Goal: Task Accomplishment & Management: Complete application form

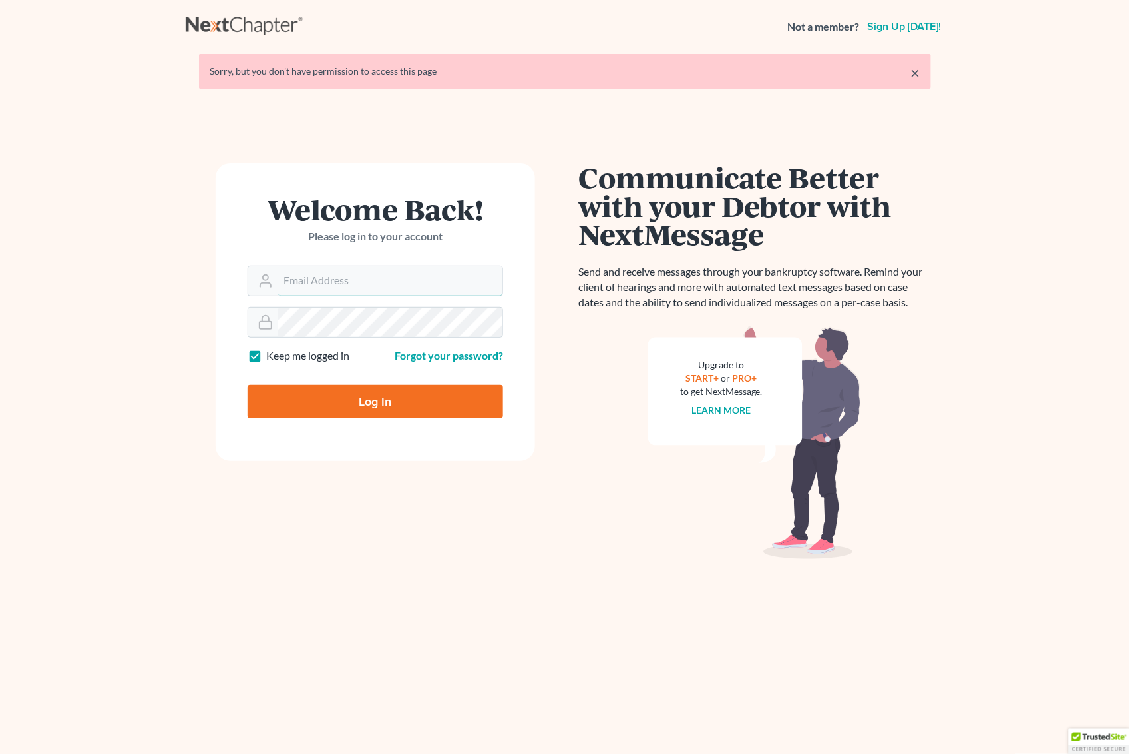
type input "[PERSON_NAME][EMAIL_ADDRESS][DOMAIN_NAME]"
click at [363, 398] on input "Log In" at bounding box center [376, 401] width 256 height 33
type input "Thinking..."
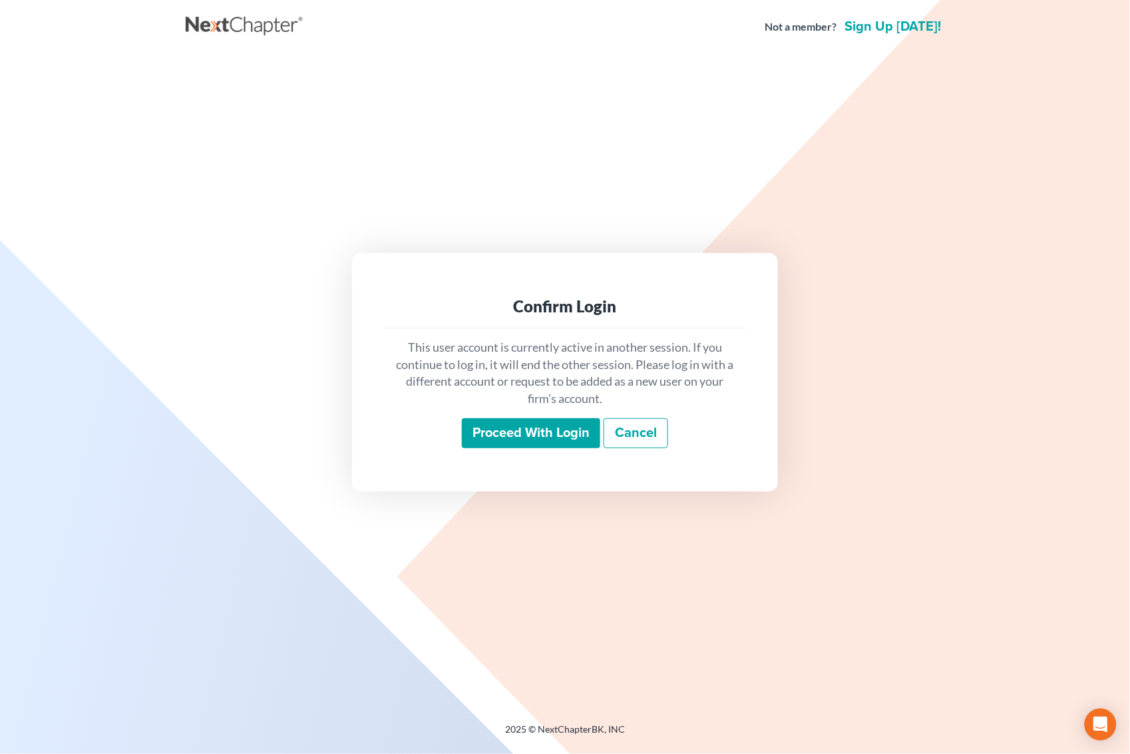
click at [504, 436] on input "Proceed with login" at bounding box center [531, 433] width 138 height 31
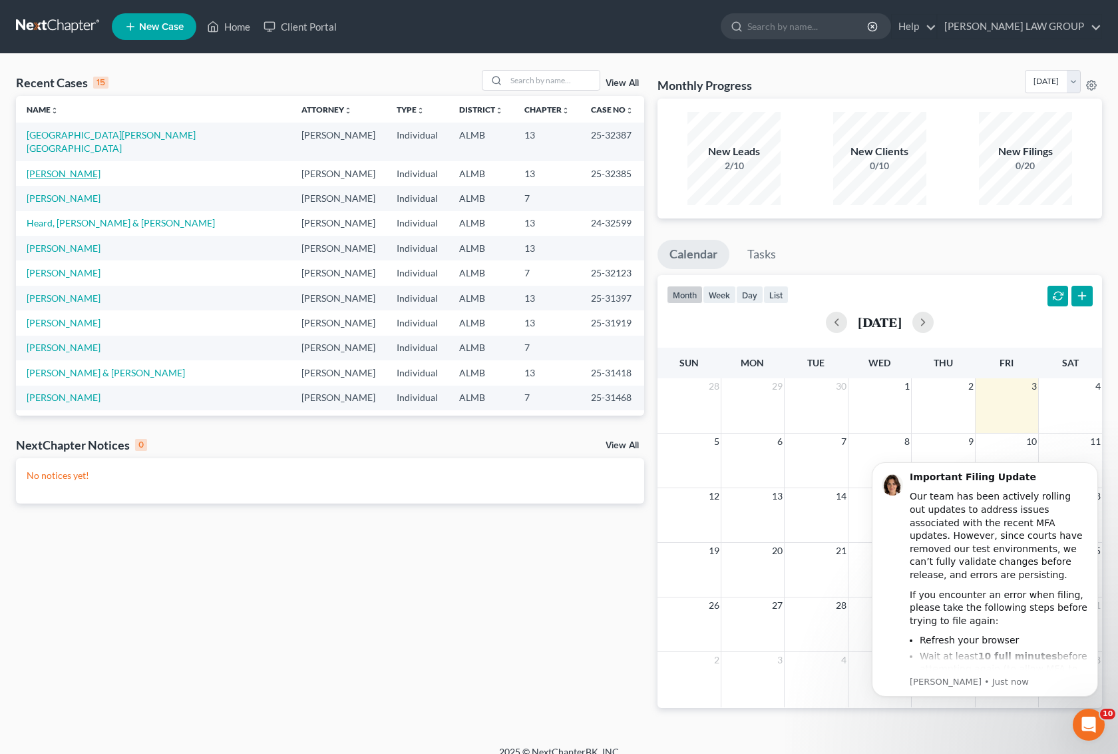
click at [62, 168] on link "[PERSON_NAME]" at bounding box center [64, 173] width 74 height 11
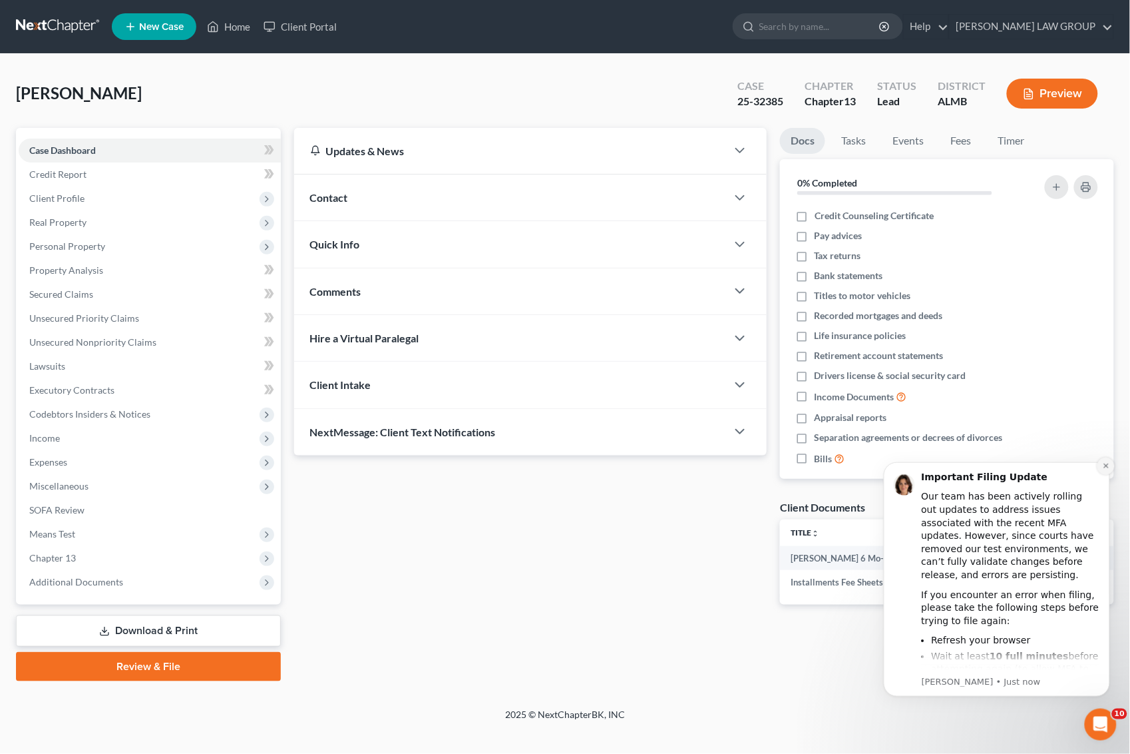
click at [1102, 464] on icon "Dismiss notification" at bounding box center [1105, 464] width 7 height 7
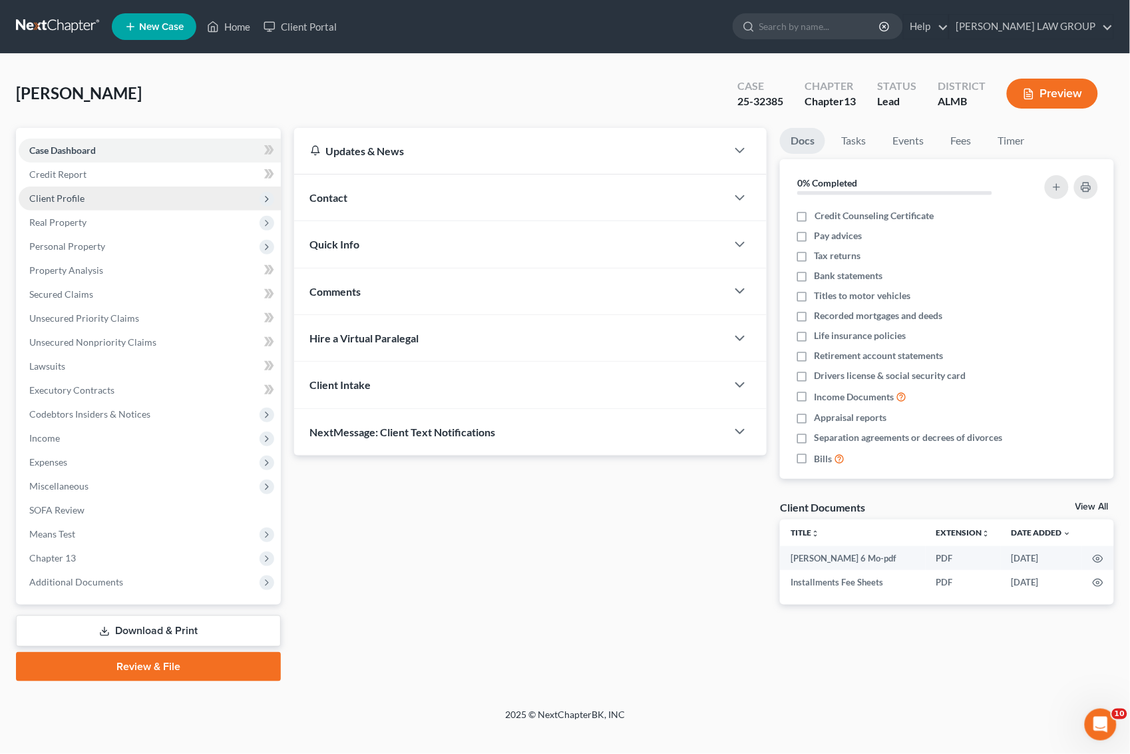
click at [75, 194] on span "Client Profile" at bounding box center [56, 197] width 55 height 11
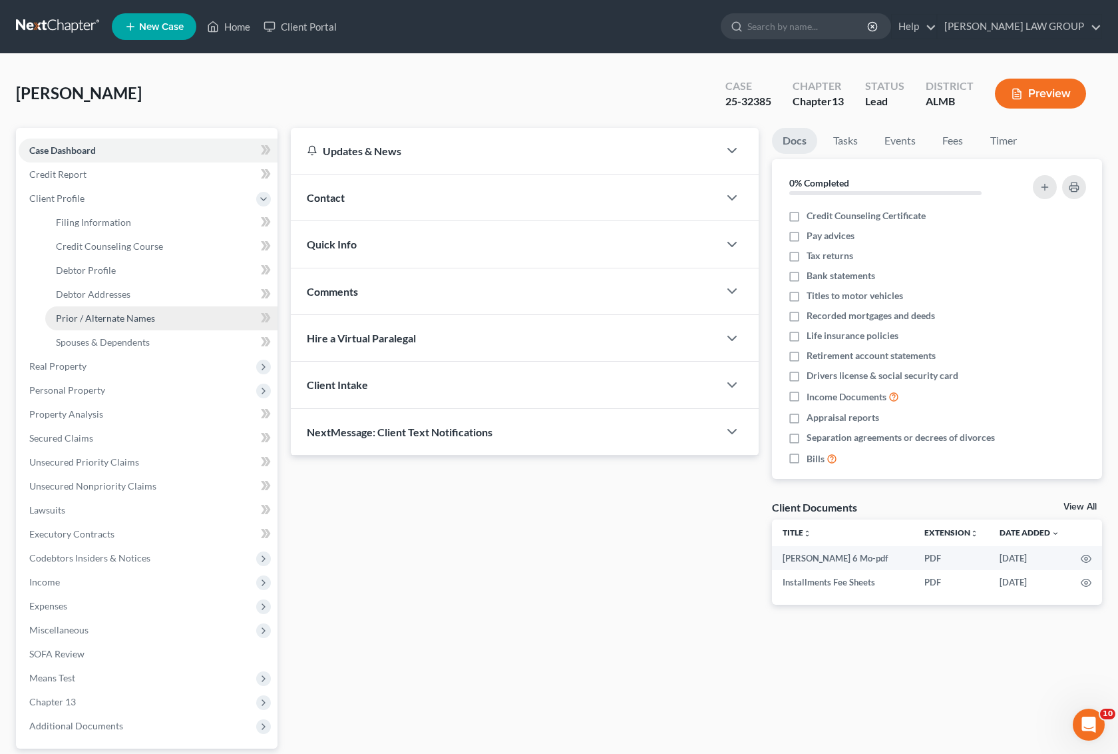
click at [115, 321] on span "Prior / Alternate Names" at bounding box center [105, 317] width 99 height 11
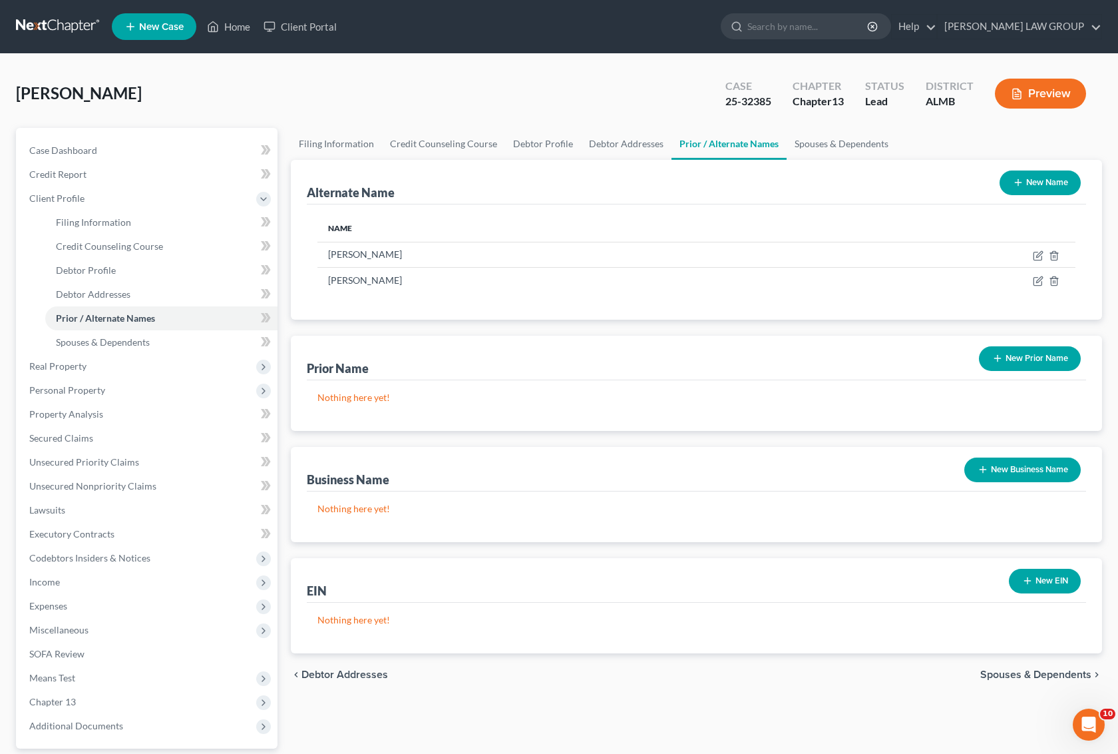
click at [1045, 182] on button "New Name" at bounding box center [1040, 182] width 81 height 25
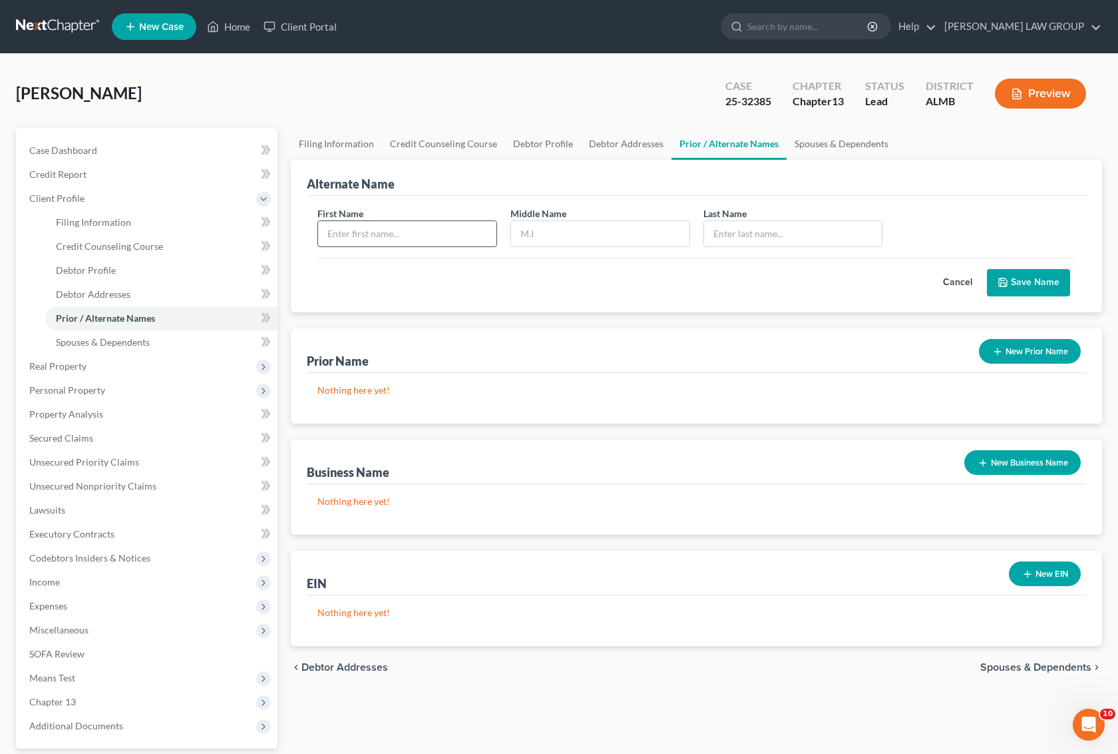
click at [376, 237] on input "text" at bounding box center [407, 233] width 178 height 25
type input "[PERSON_NAME]"
click at [1039, 278] on button "Save Name" at bounding box center [1028, 283] width 83 height 28
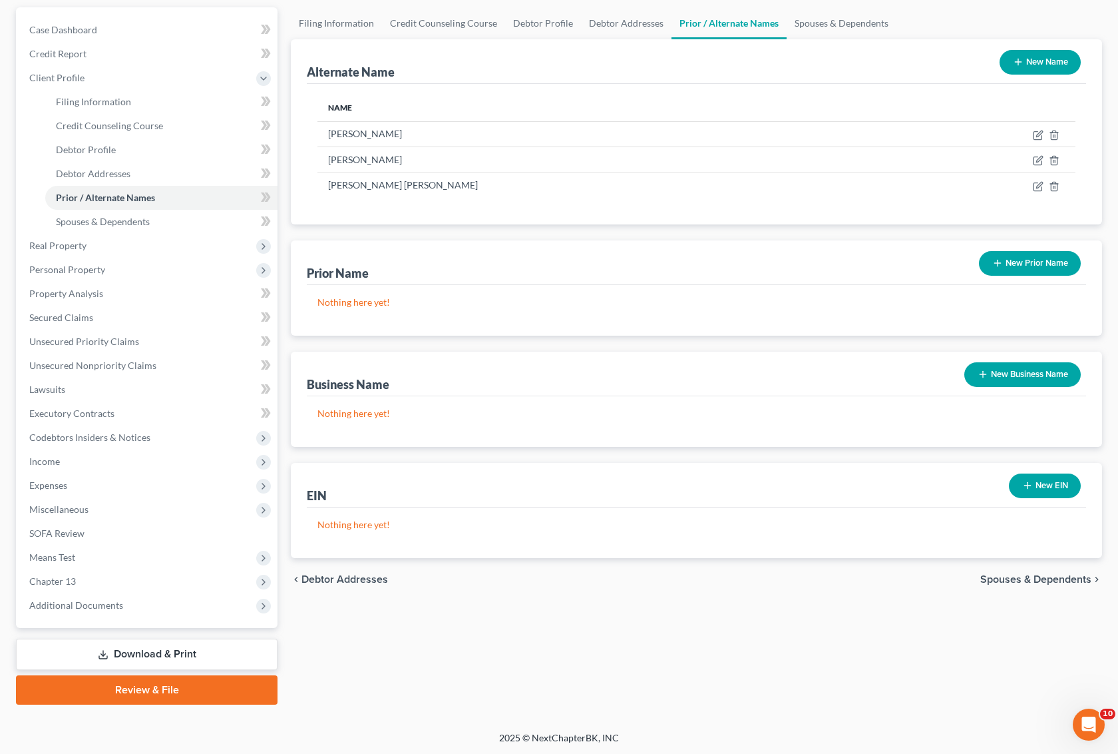
click at [195, 643] on link "Download & Print" at bounding box center [147, 653] width 262 height 31
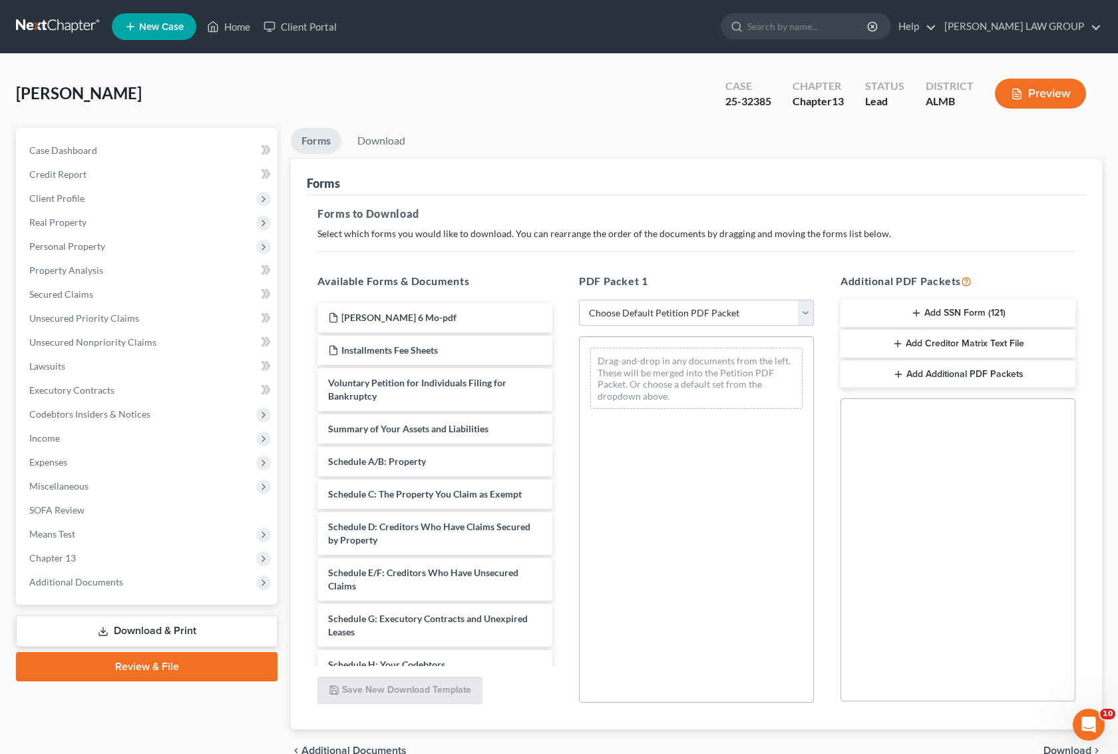
click at [648, 313] on select "Choose Default Petition PDF Packet Complete Bankruptcy Petition (all forms and …" at bounding box center [696, 313] width 235 height 27
select select "2"
click at [579, 300] on select "Choose Default Petition PDF Packet Complete Bankruptcy Petition (all forms and …" at bounding box center [696, 313] width 235 height 27
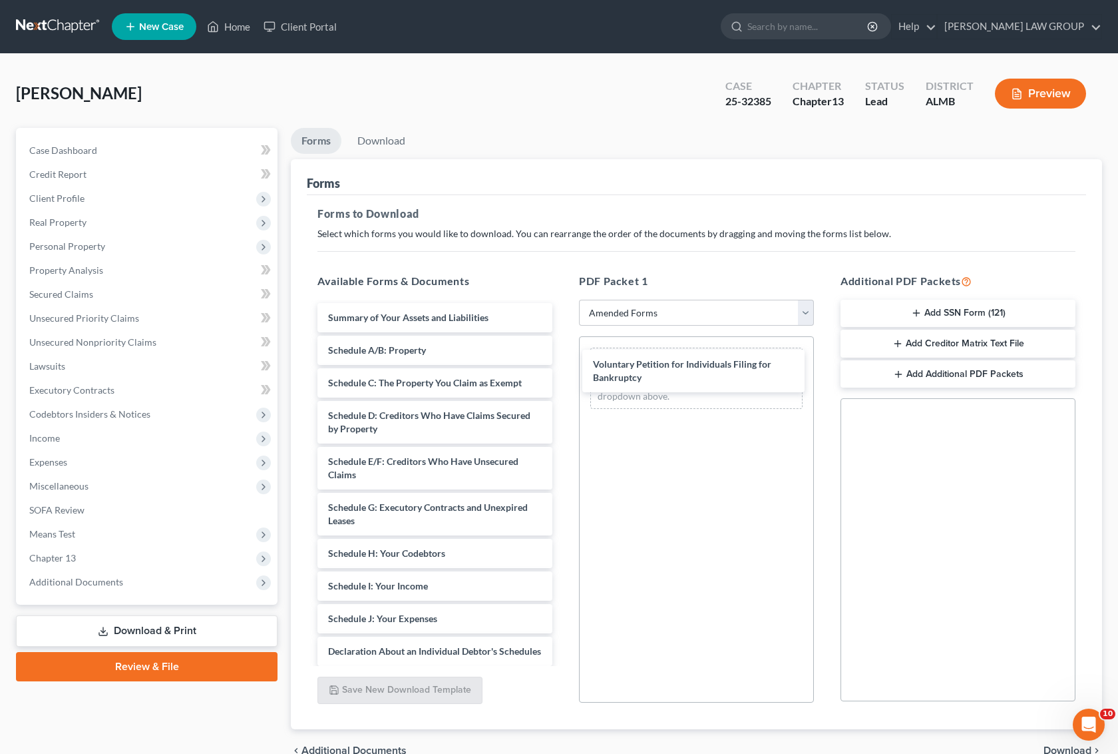
drag, startPoint x: 397, startPoint y: 324, endPoint x: 678, endPoint y: 371, distance: 284.2
click at [563, 370] on div "Voluntary Petition for Individuals Filing for Bankruptcy Voluntary Petition for…" at bounding box center [435, 618] width 256 height 631
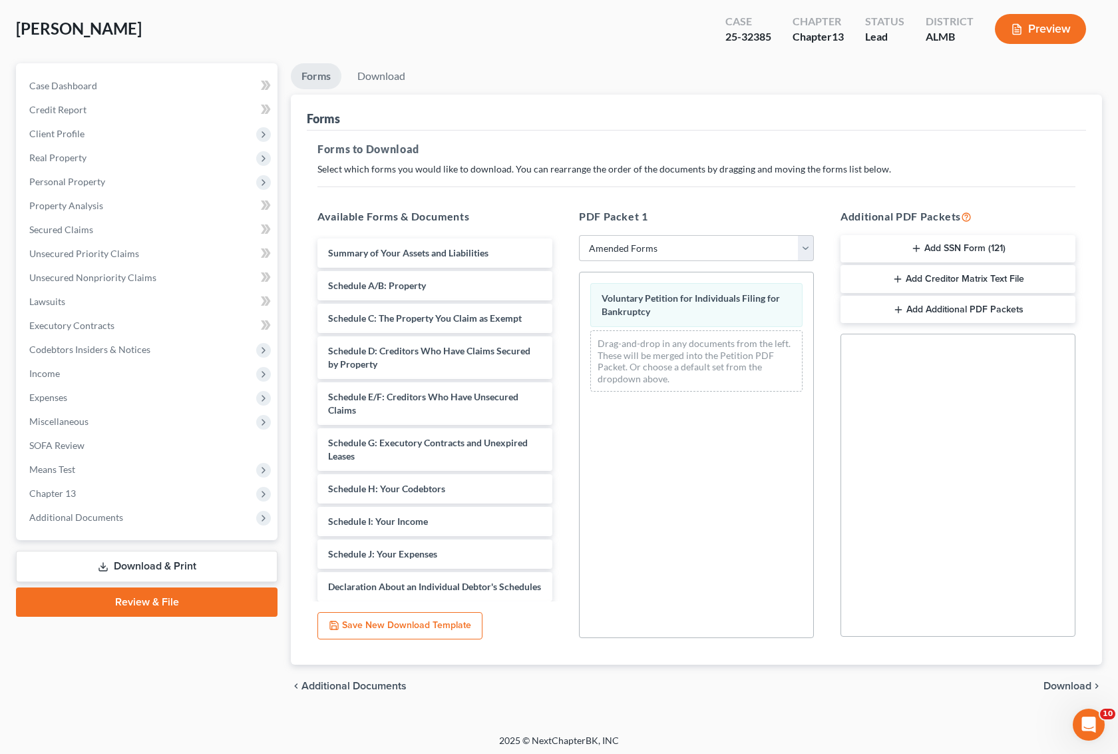
scroll to position [68, 0]
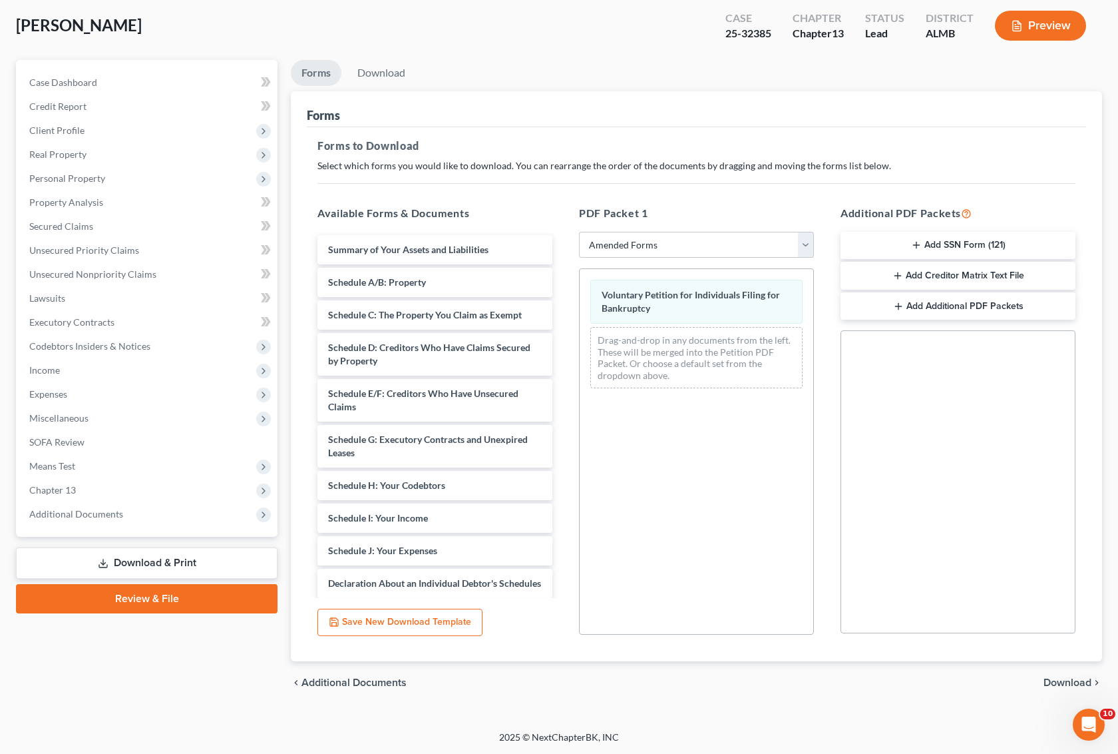
click at [1055, 680] on span "Download" at bounding box center [1068, 682] width 48 height 11
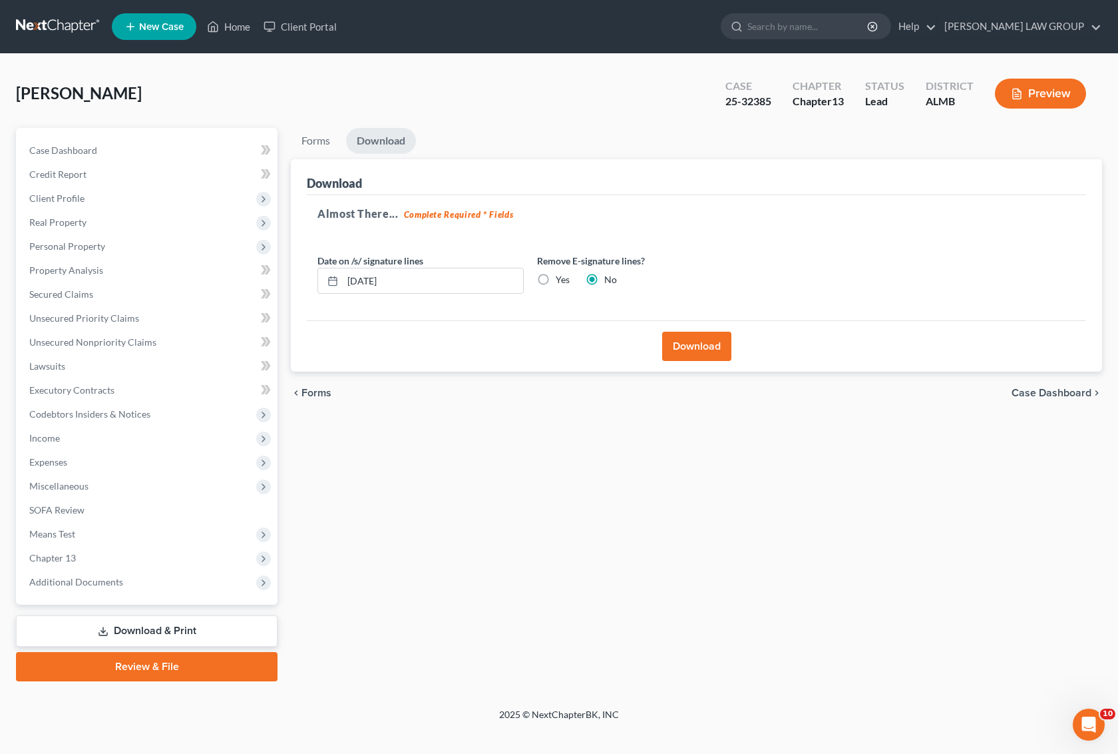
scroll to position [0, 0]
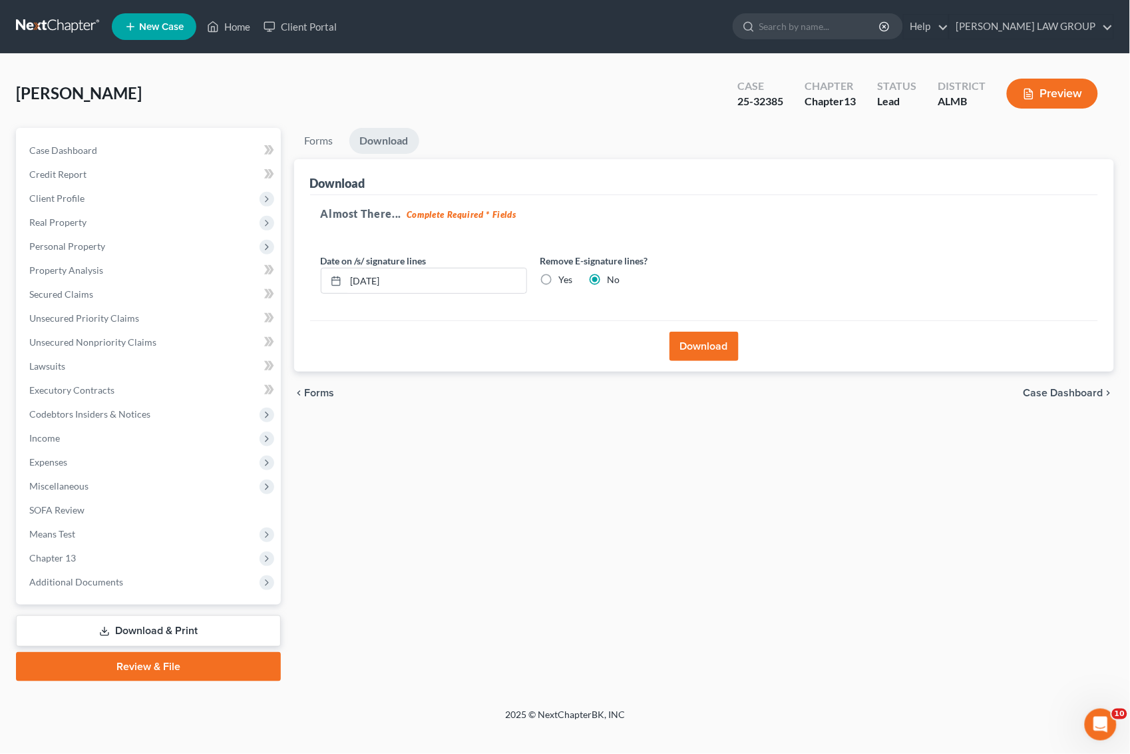
click at [690, 349] on button "Download" at bounding box center [704, 346] width 69 height 29
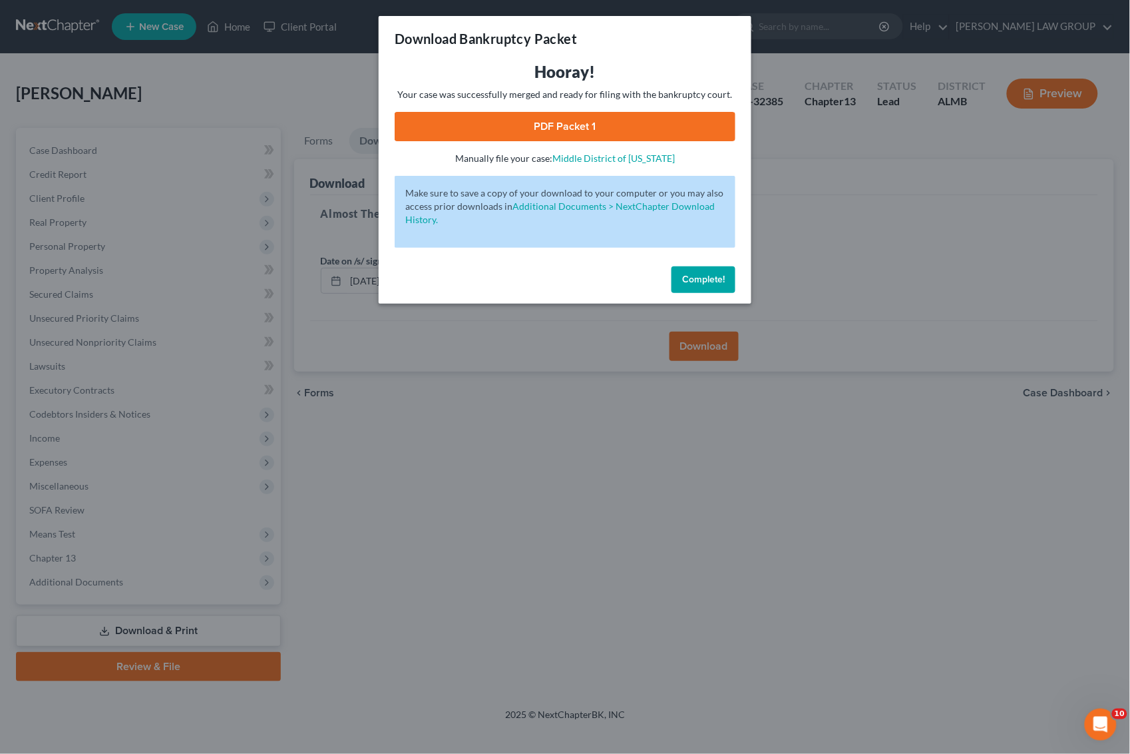
click at [506, 122] on link "PDF Packet 1" at bounding box center [565, 126] width 341 height 29
click at [525, 363] on div "Download Bankruptcy Packet Hooray! Your case was successfully merged and ready …" at bounding box center [565, 377] width 1130 height 754
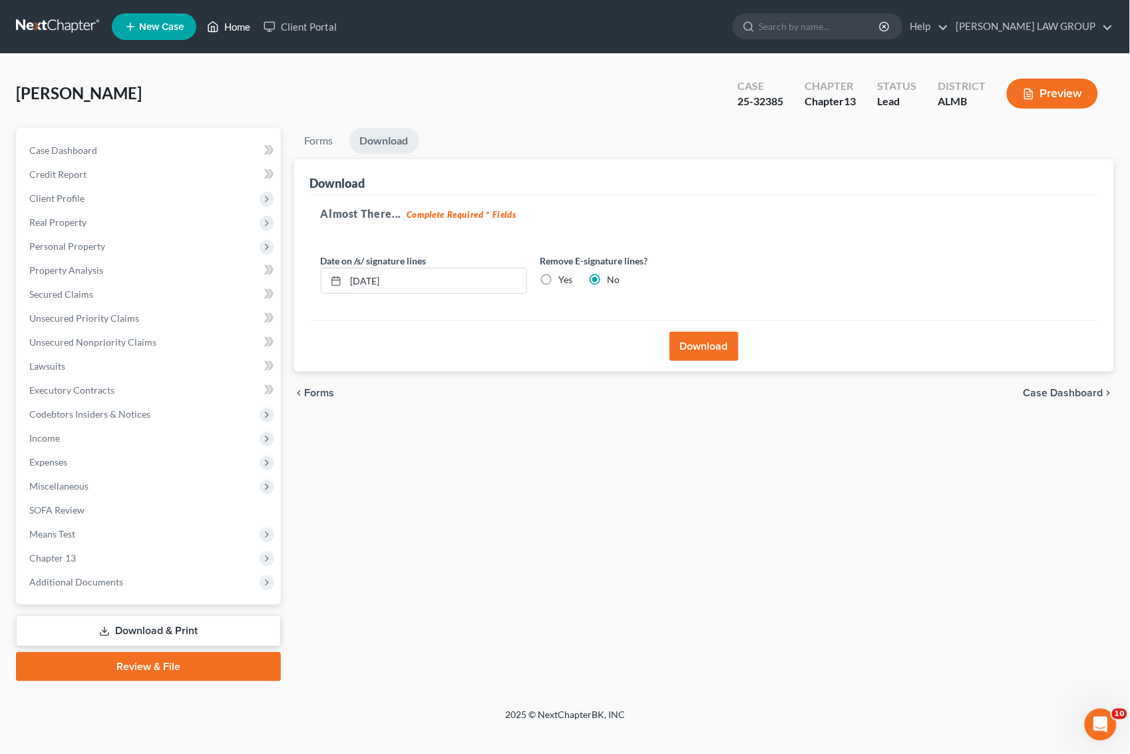
click at [244, 24] on link "Home" at bounding box center [228, 27] width 57 height 24
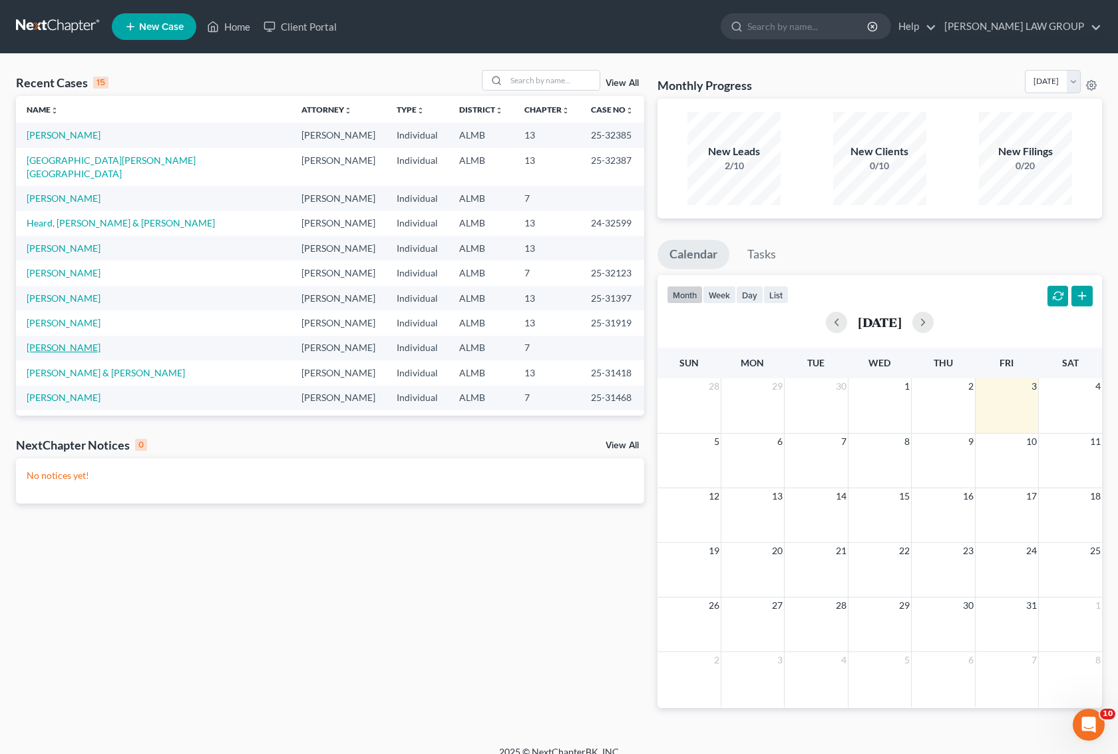
click at [60, 342] on link "[PERSON_NAME]" at bounding box center [64, 347] width 74 height 11
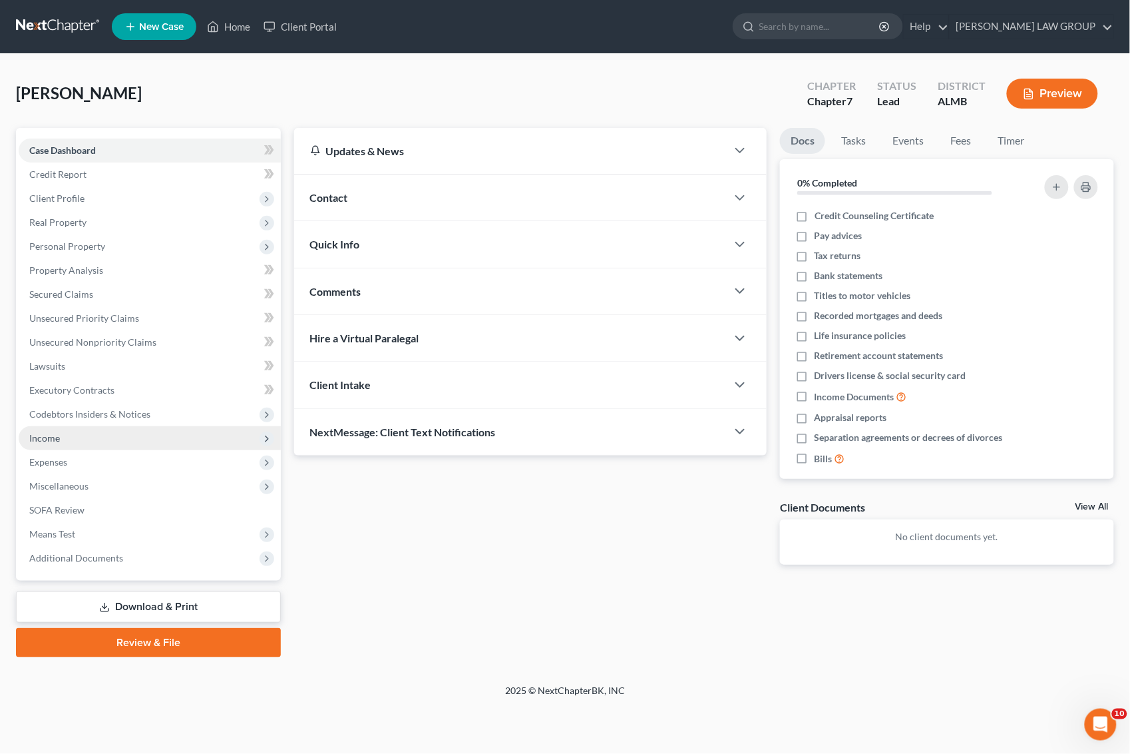
click at [55, 429] on span "Income" at bounding box center [150, 438] width 262 height 24
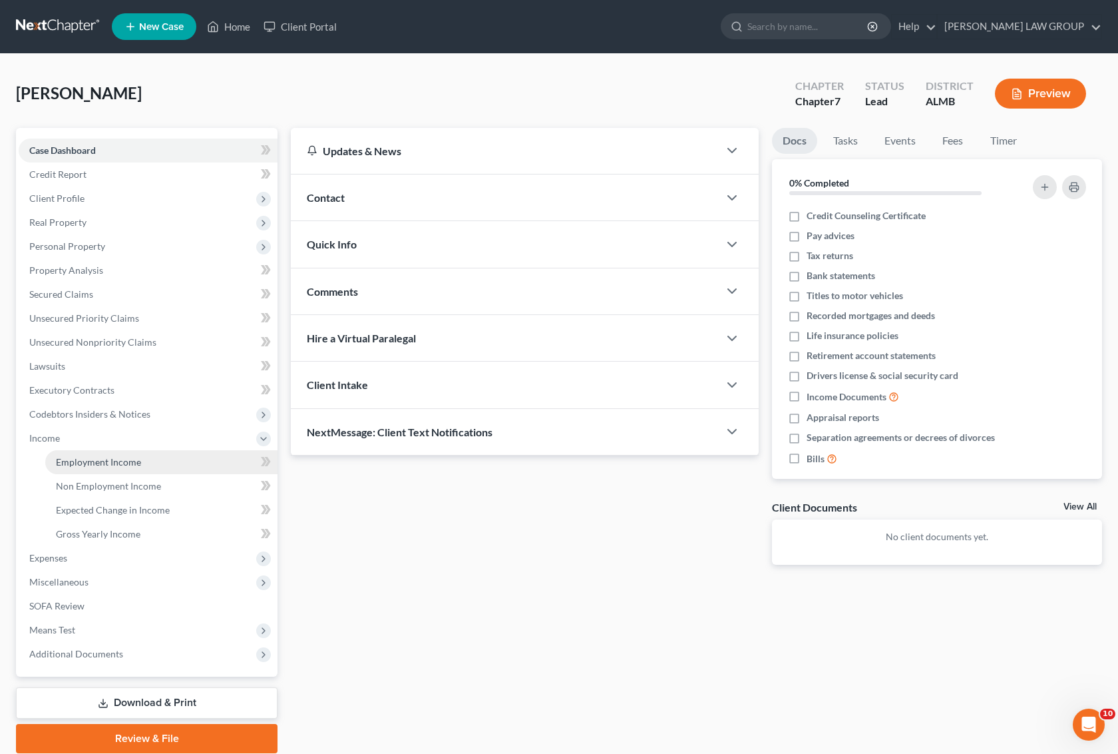
click at [87, 463] on span "Employment Income" at bounding box center [98, 461] width 85 height 11
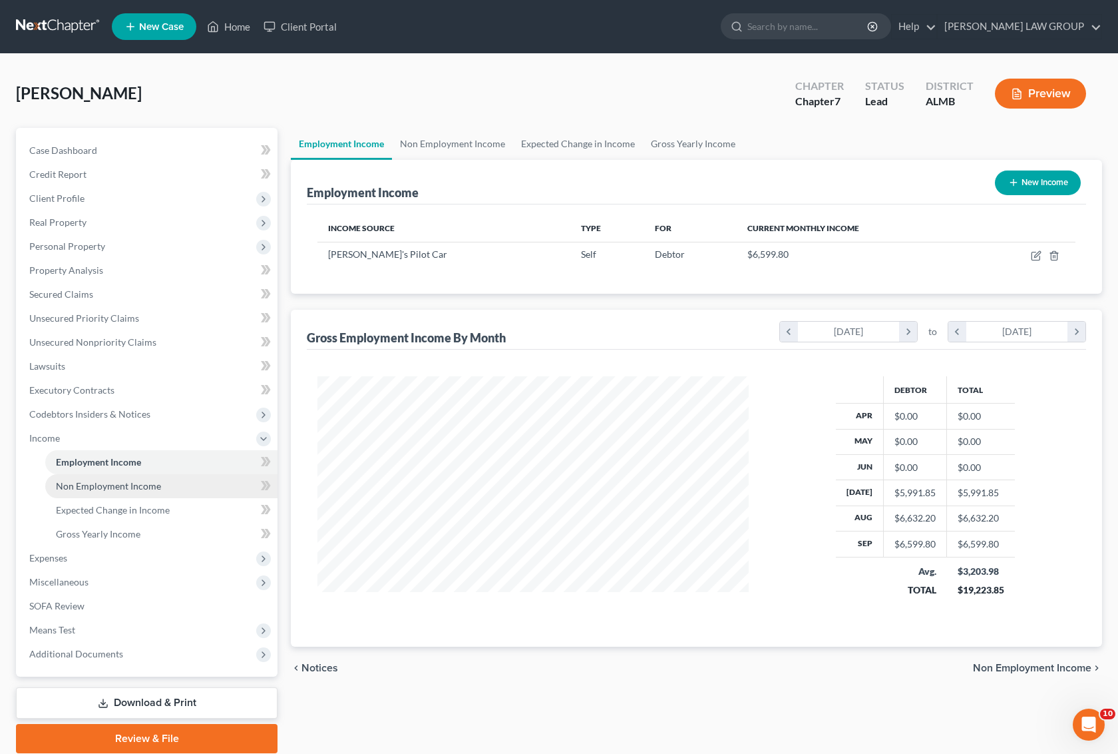
scroll to position [240, 457]
click at [91, 481] on span "Non Employment Income" at bounding box center [108, 485] width 105 height 11
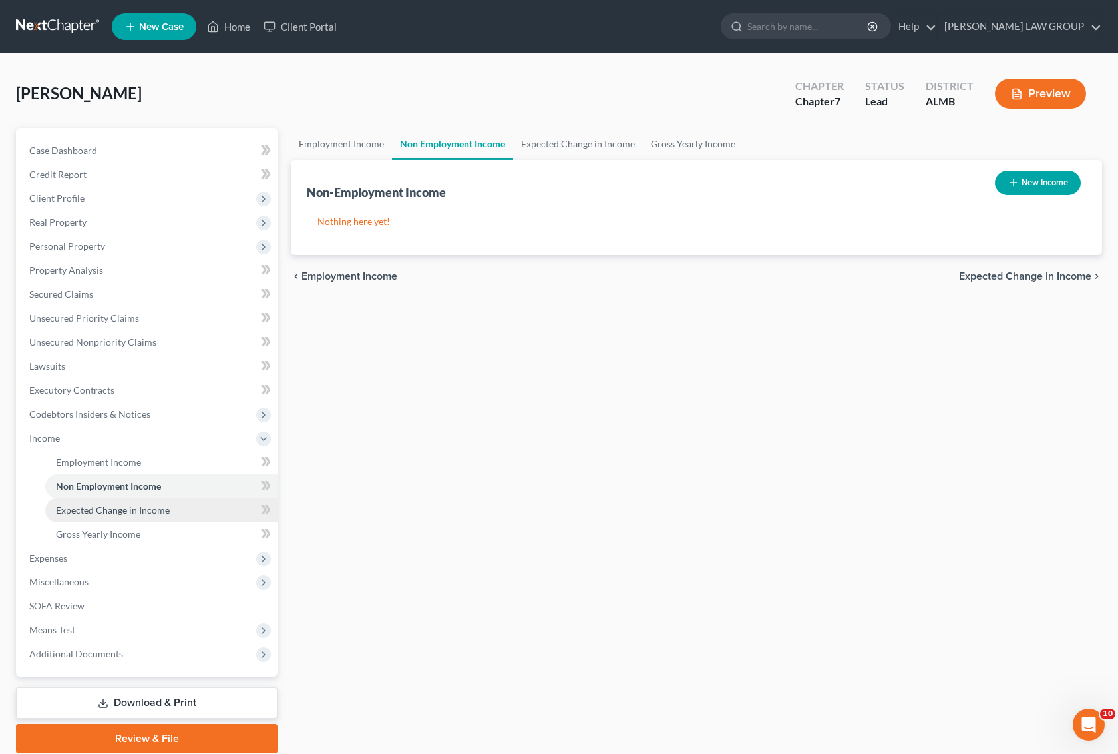
click at [97, 508] on span "Expected Change in Income" at bounding box center [113, 509] width 114 height 11
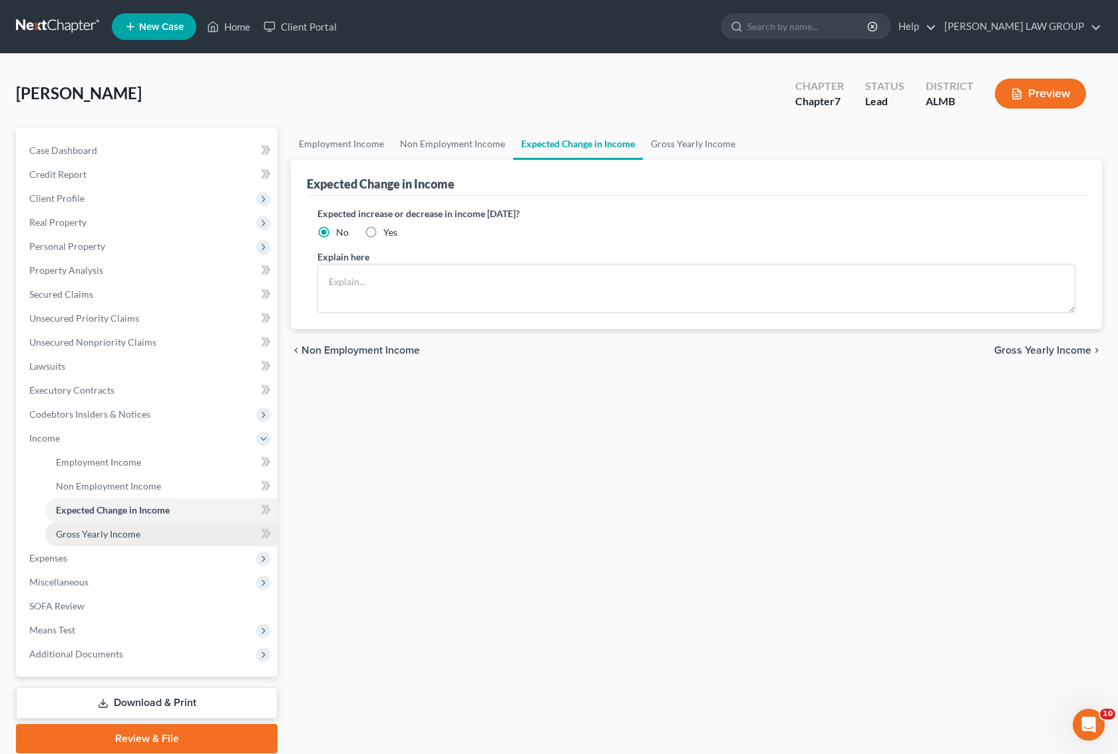
click at [92, 533] on span "Gross Yearly Income" at bounding box center [98, 533] width 85 height 11
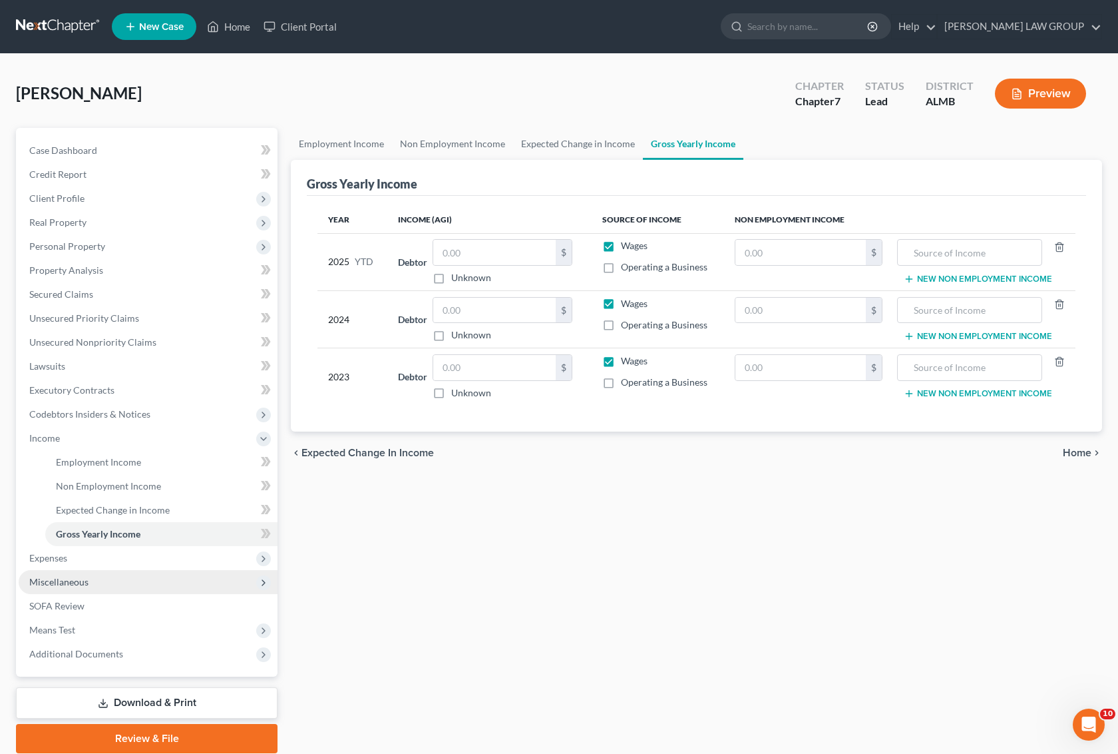
click at [81, 586] on span "Miscellaneous" at bounding box center [148, 582] width 259 height 24
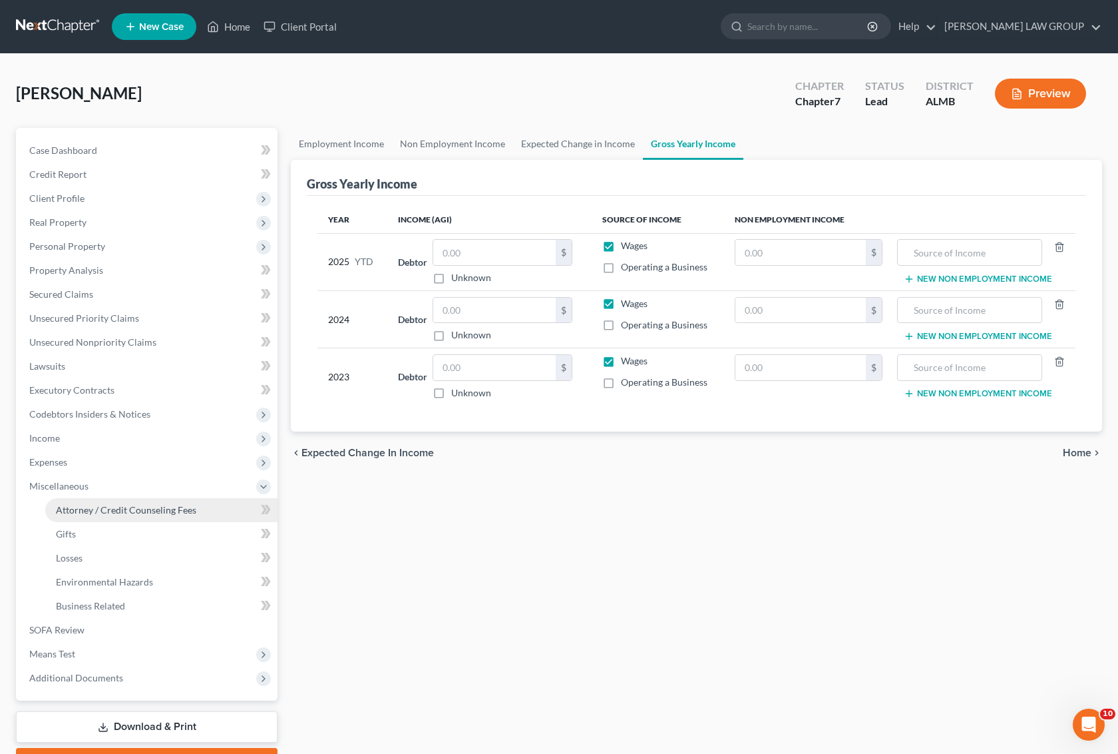
click at [107, 500] on link "Attorney / Credit Counseling Fees" at bounding box center [161, 510] width 232 height 24
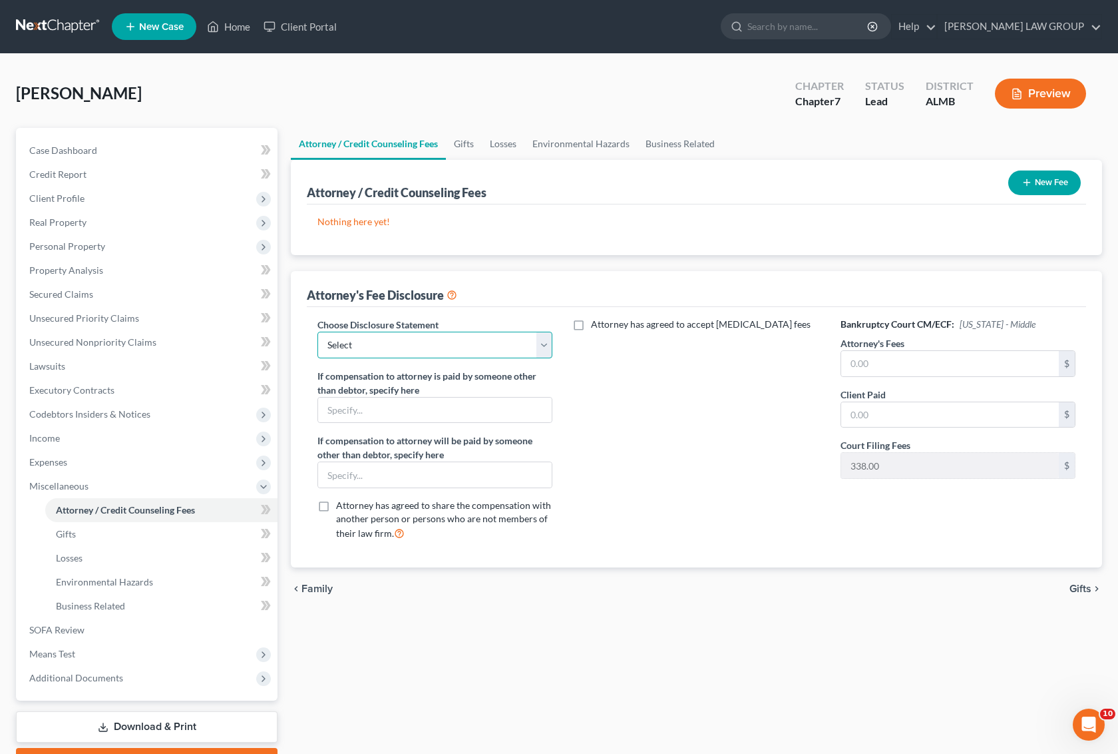
click at [406, 345] on select "Select Disclosure" at bounding box center [435, 345] width 235 height 27
select select "0"
click at [318, 332] on select "Select Disclosure" at bounding box center [435, 345] width 235 height 27
click at [951, 357] on input "text" at bounding box center [950, 363] width 218 height 25
type input "995"
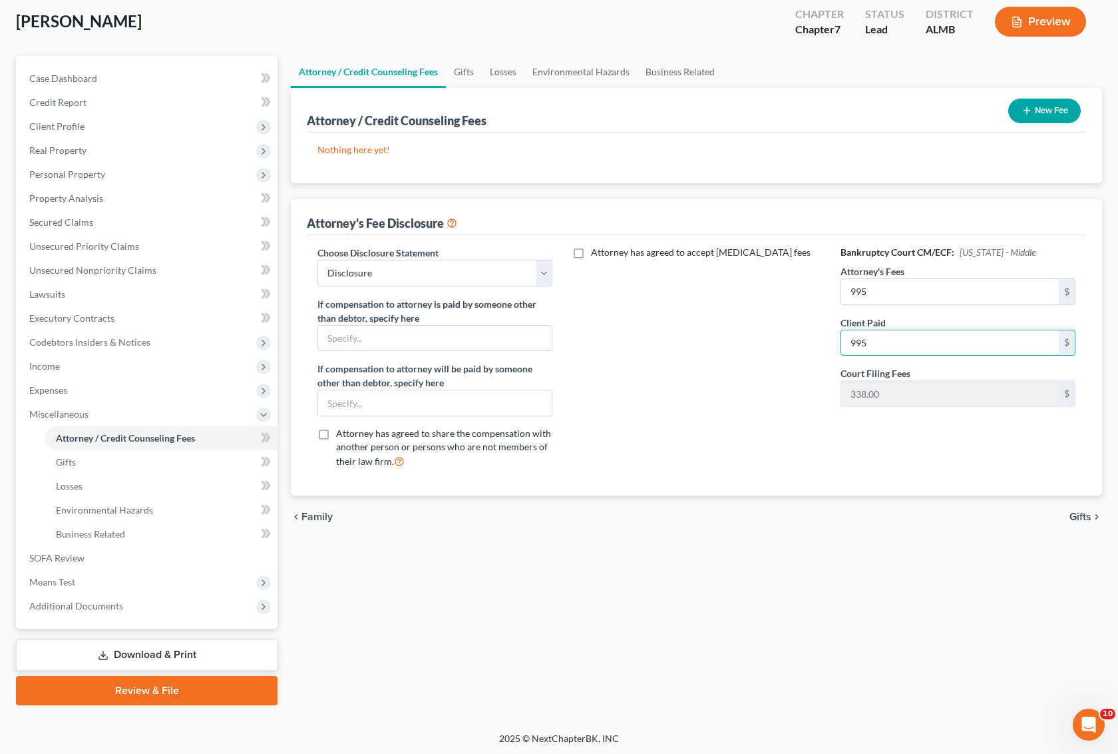
type input "995"
click at [1082, 513] on span "Gifts" at bounding box center [1081, 516] width 22 height 11
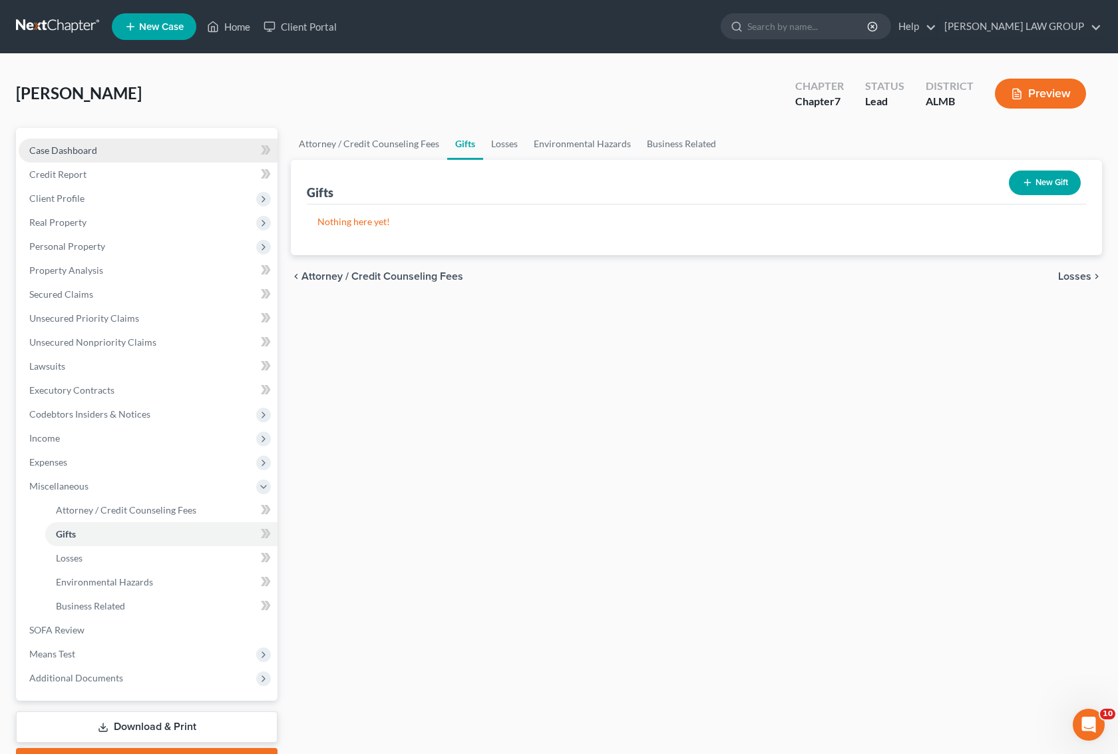
click at [71, 150] on span "Case Dashboard" at bounding box center [63, 149] width 68 height 11
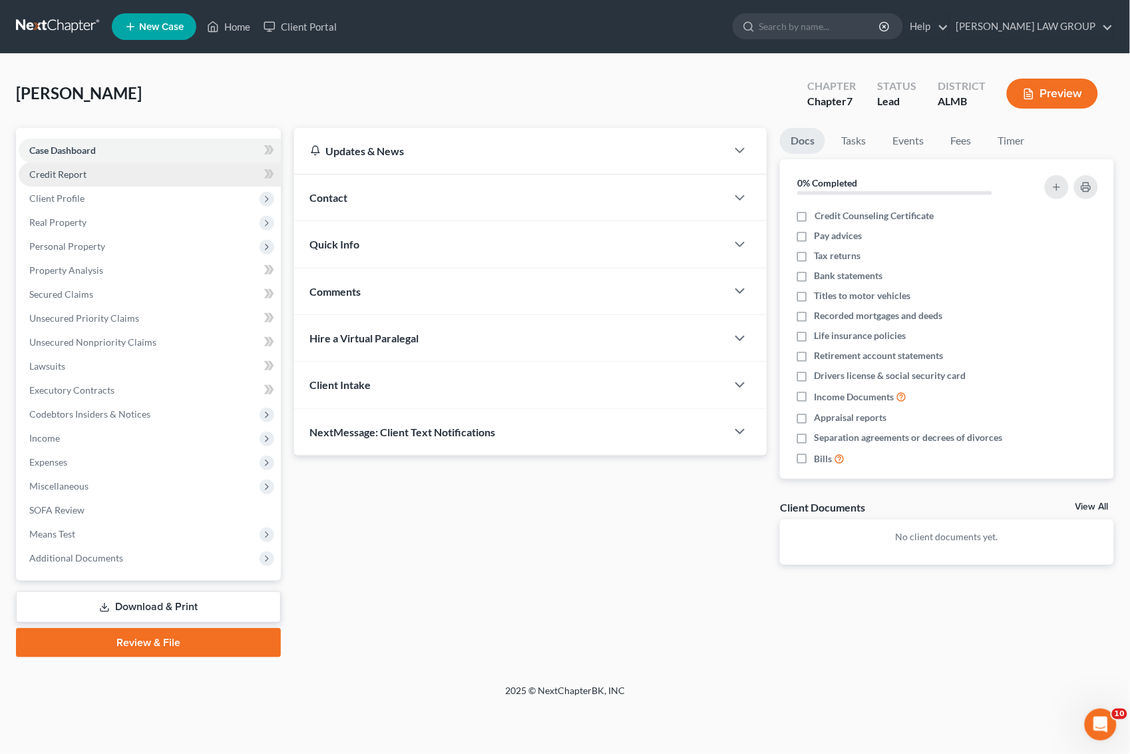
click at [72, 173] on span "Credit Report" at bounding box center [57, 173] width 57 height 11
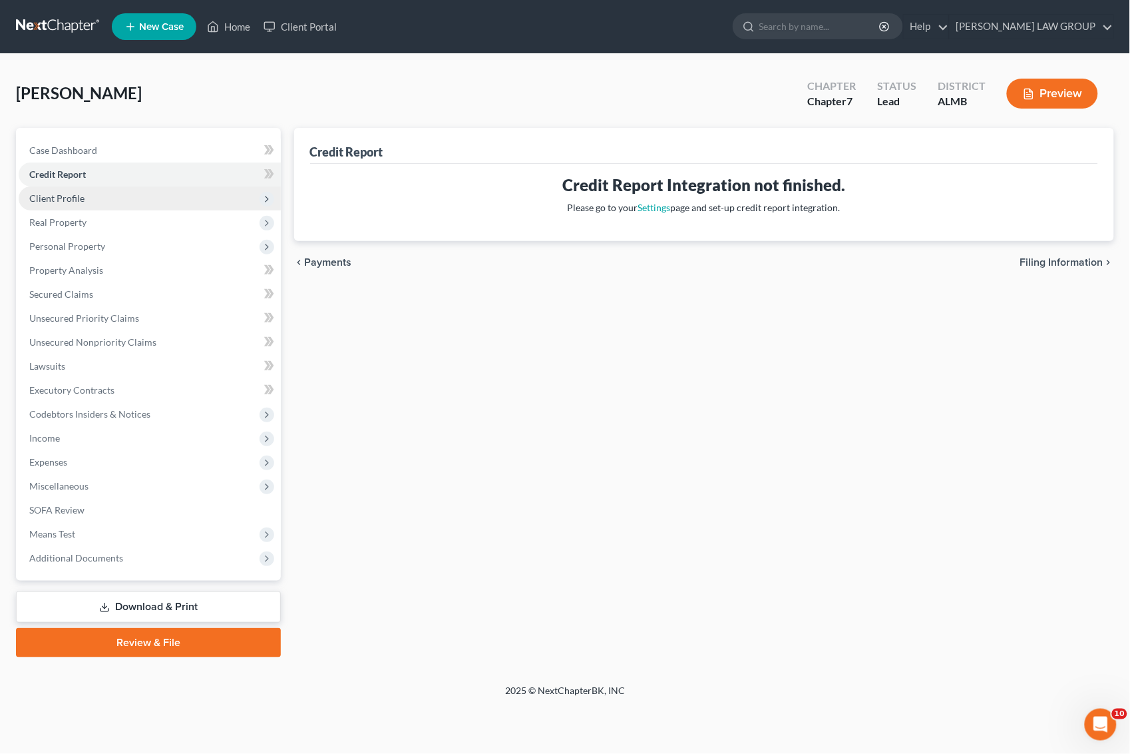
click at [72, 195] on span "Client Profile" at bounding box center [56, 197] width 55 height 11
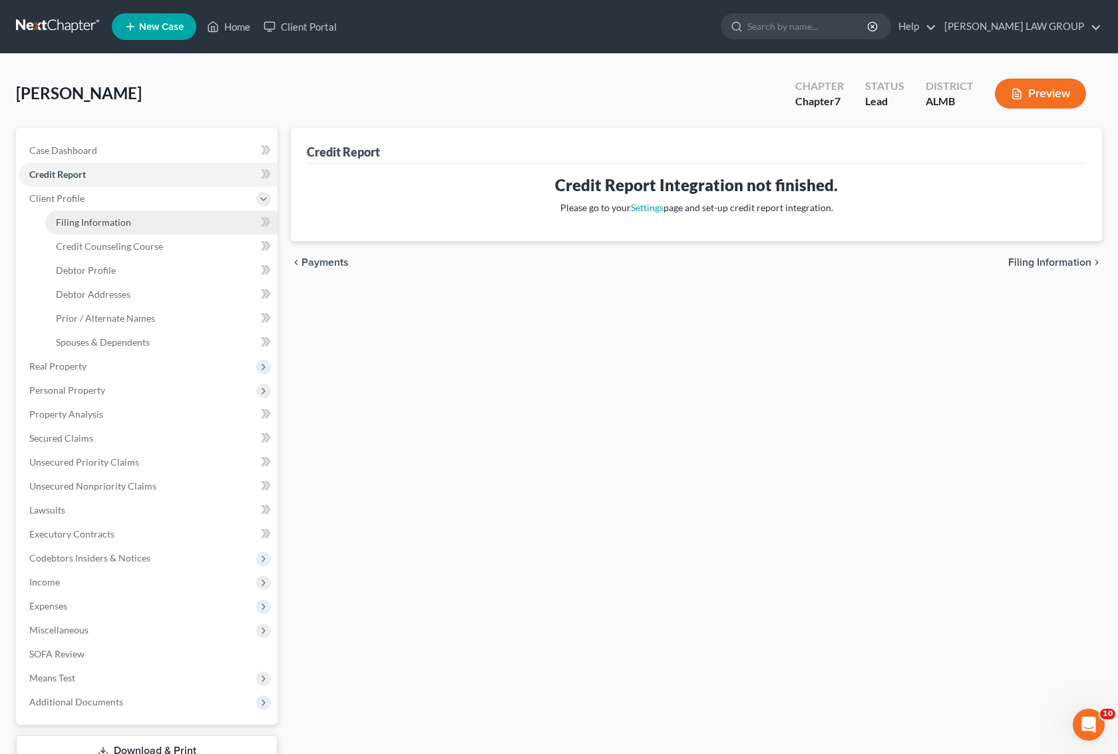
click at [93, 224] on span "Filing Information" at bounding box center [93, 221] width 75 height 11
select select "1"
select select "0"
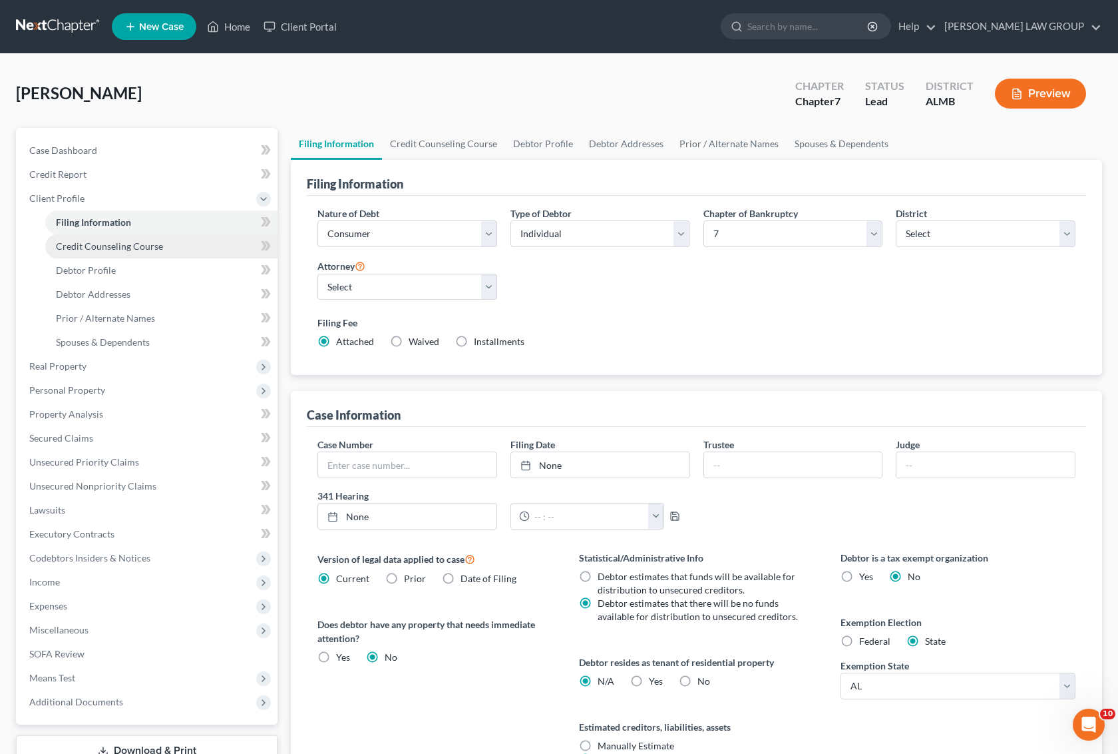
click at [101, 244] on span "Credit Counseling Course" at bounding box center [109, 245] width 107 height 11
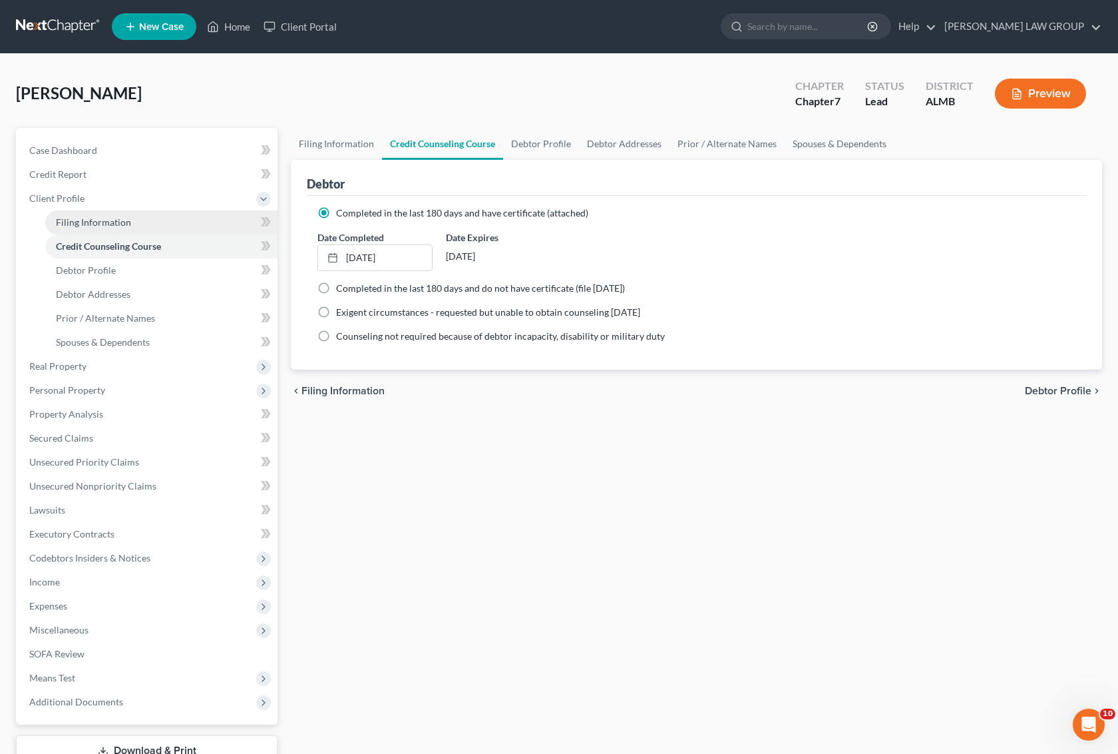
click at [97, 220] on span "Filing Information" at bounding box center [93, 221] width 75 height 11
select select "1"
select select "0"
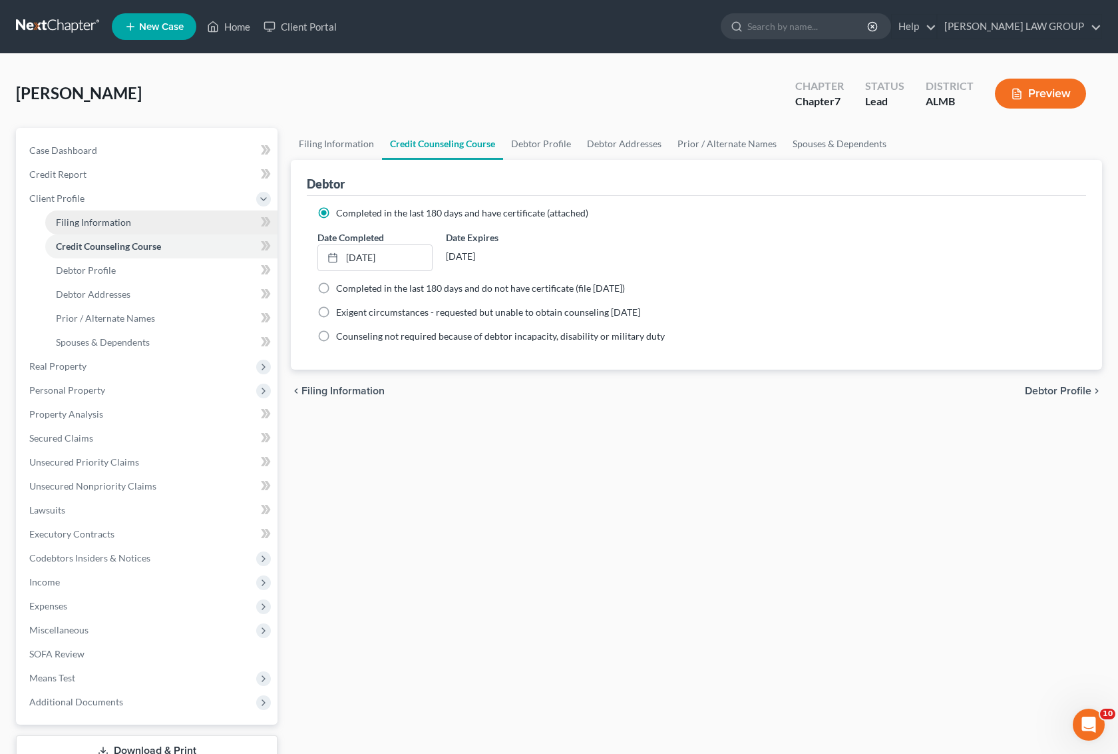
select select "0"
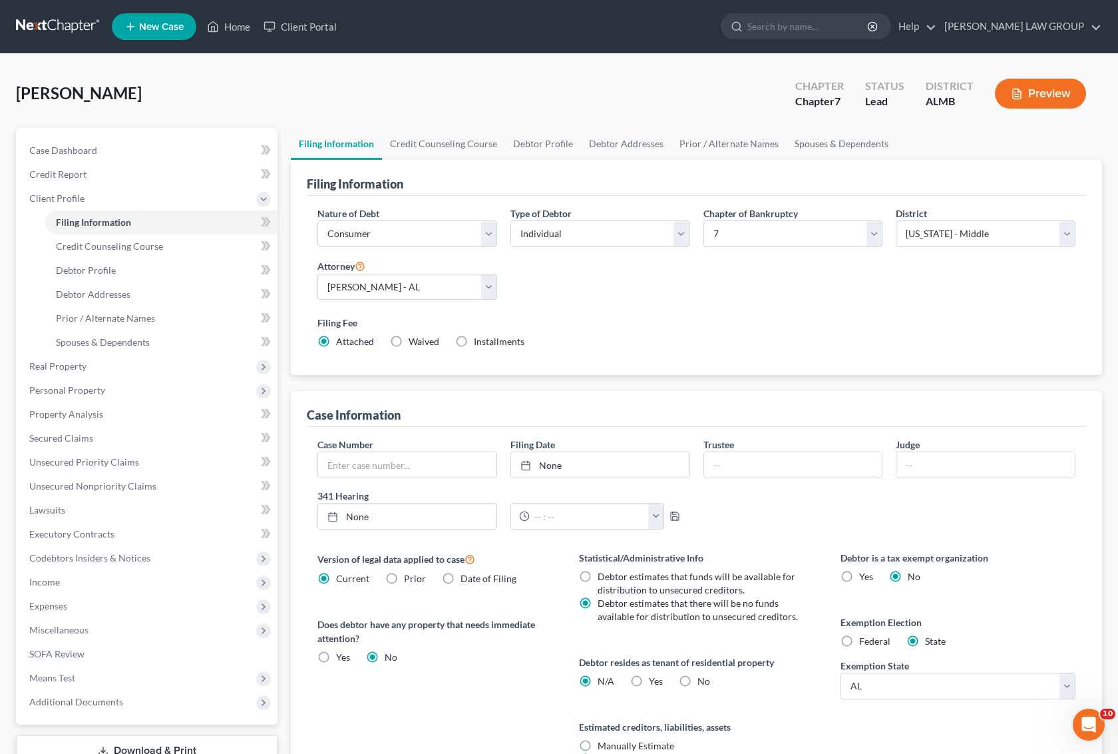
click at [474, 342] on label "Installments Installments" at bounding box center [499, 341] width 51 height 13
click at [479, 342] on input "Installments Installments" at bounding box center [483, 339] width 9 height 9
radio input "true"
radio input "false"
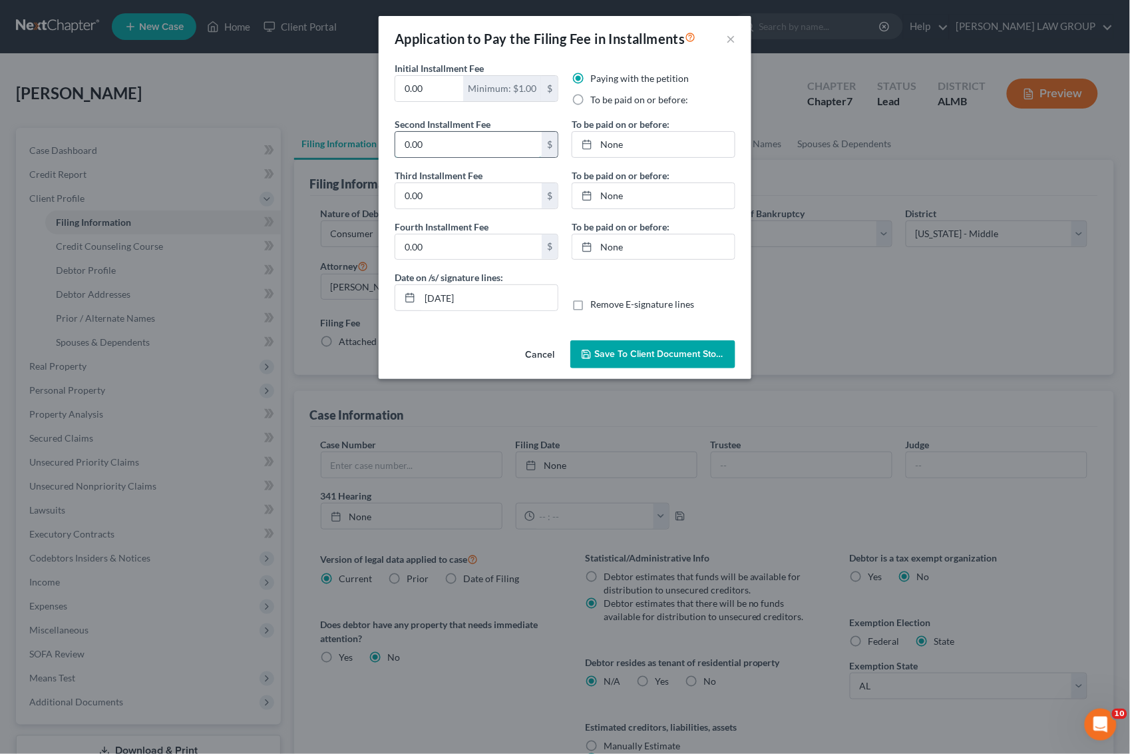
click at [453, 137] on input "0.00" at bounding box center [468, 144] width 146 height 25
type input "100"
click at [447, 194] on input "0.00" at bounding box center [468, 195] width 146 height 25
type input "100"
click at [503, 260] on input "0.00" at bounding box center [468, 246] width 146 height 25
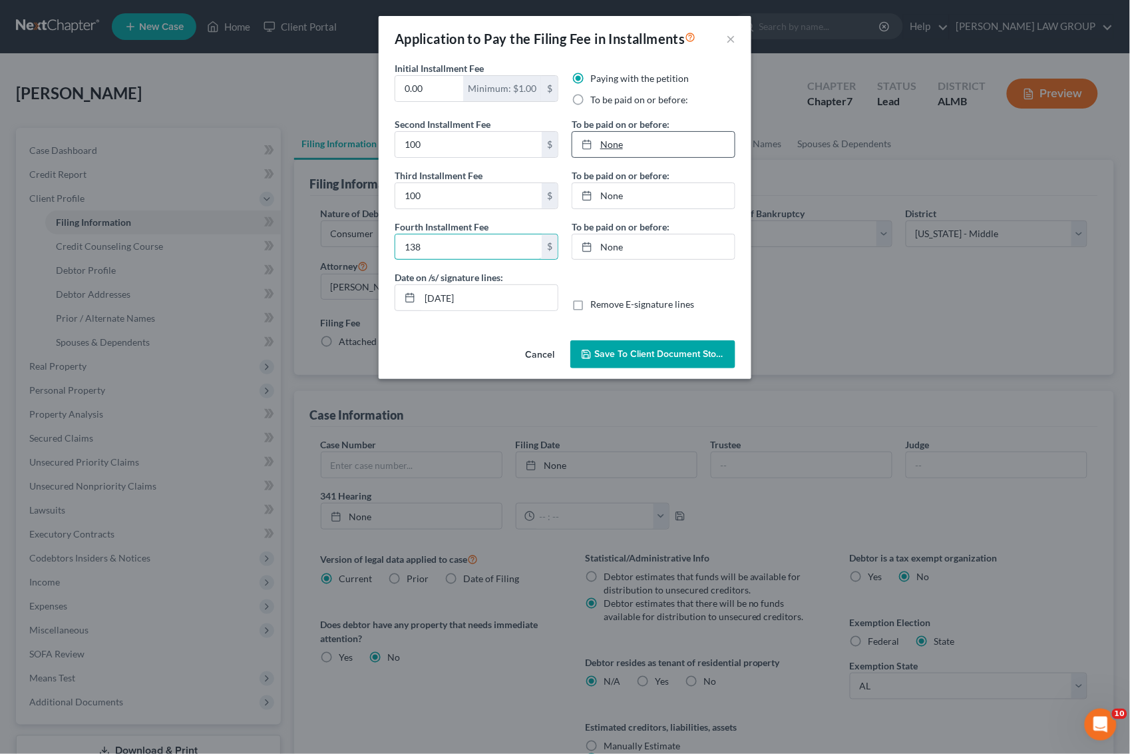
type input "138"
click at [640, 146] on link "None" at bounding box center [654, 144] width 162 height 25
type input "[DATE]"
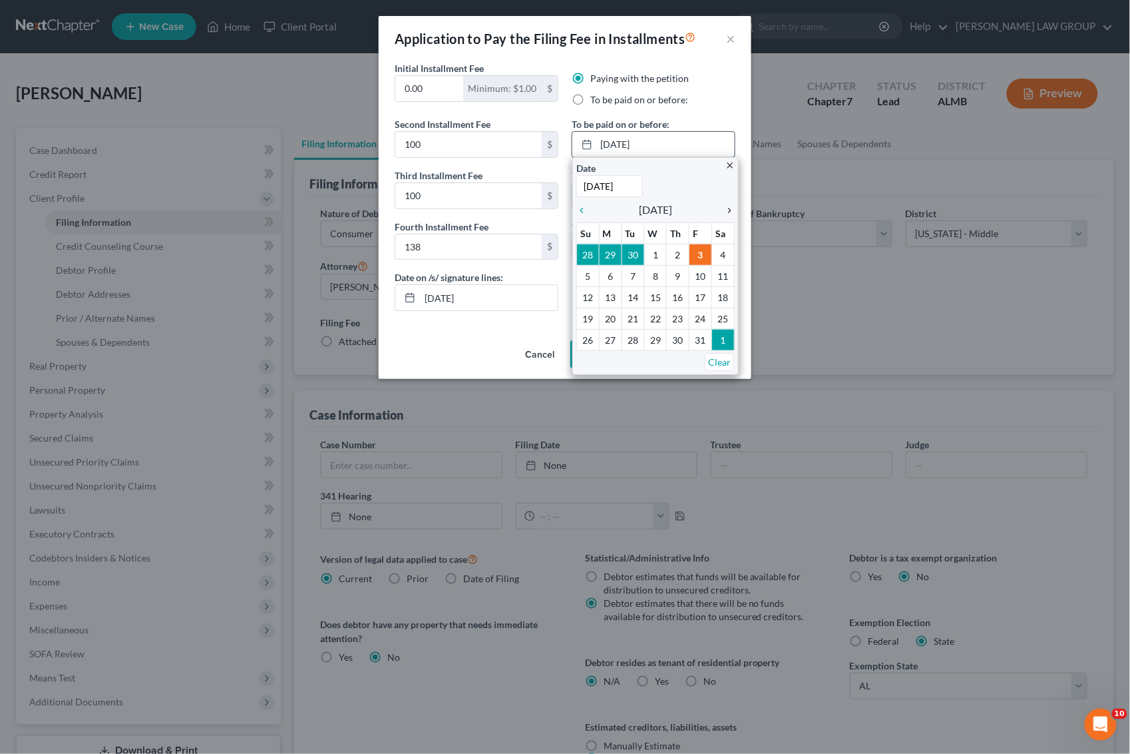
click at [730, 207] on icon "chevron_right" at bounding box center [726, 210] width 17 height 11
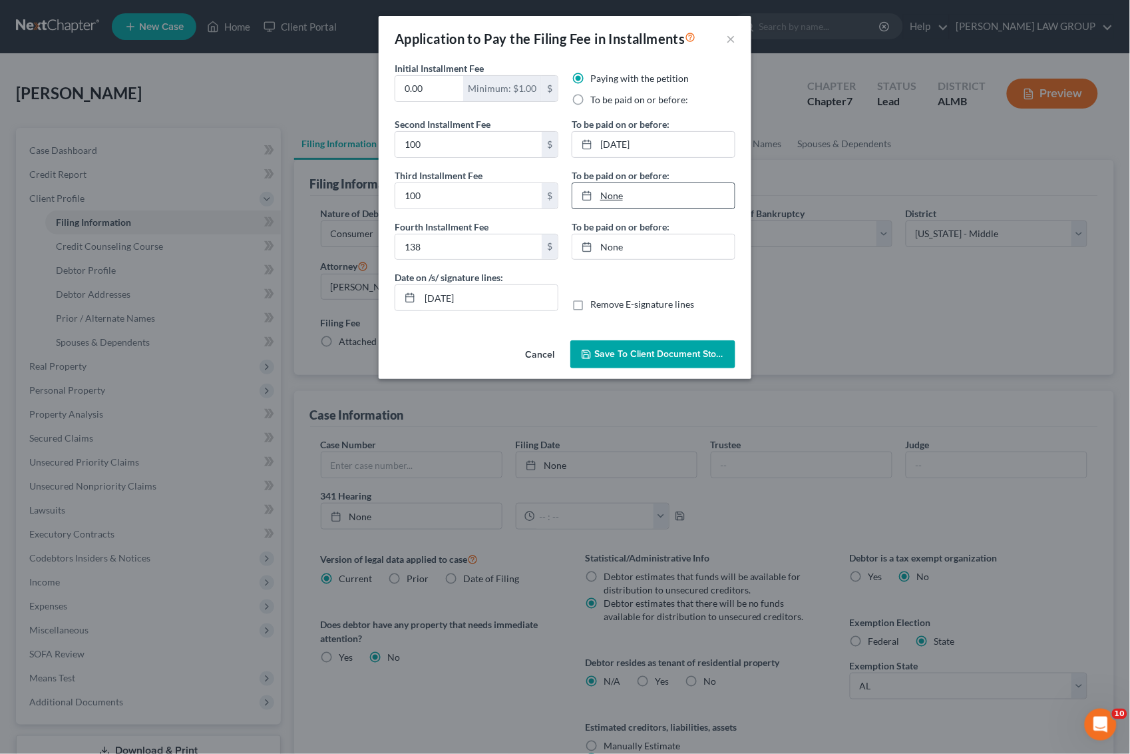
type input "[DATE]"
click at [703, 192] on link "[DATE]" at bounding box center [654, 195] width 162 height 25
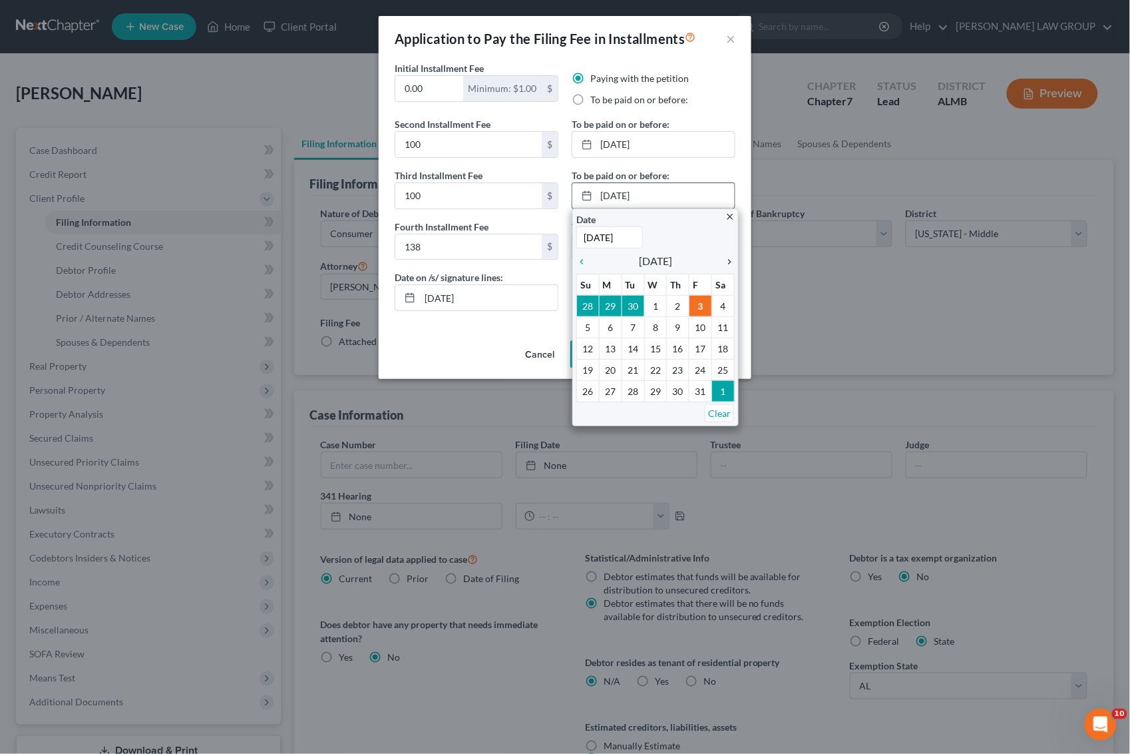
click at [729, 258] on icon "chevron_right" at bounding box center [726, 261] width 17 height 11
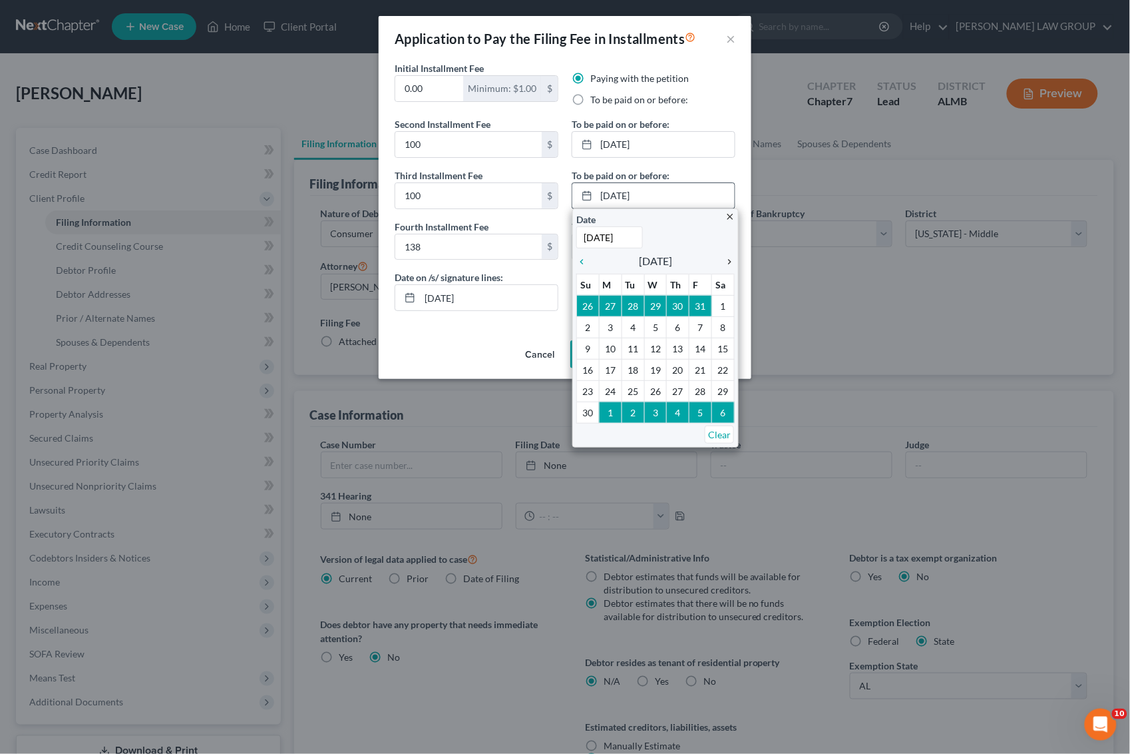
click at [729, 257] on icon "chevron_right" at bounding box center [726, 261] width 17 height 11
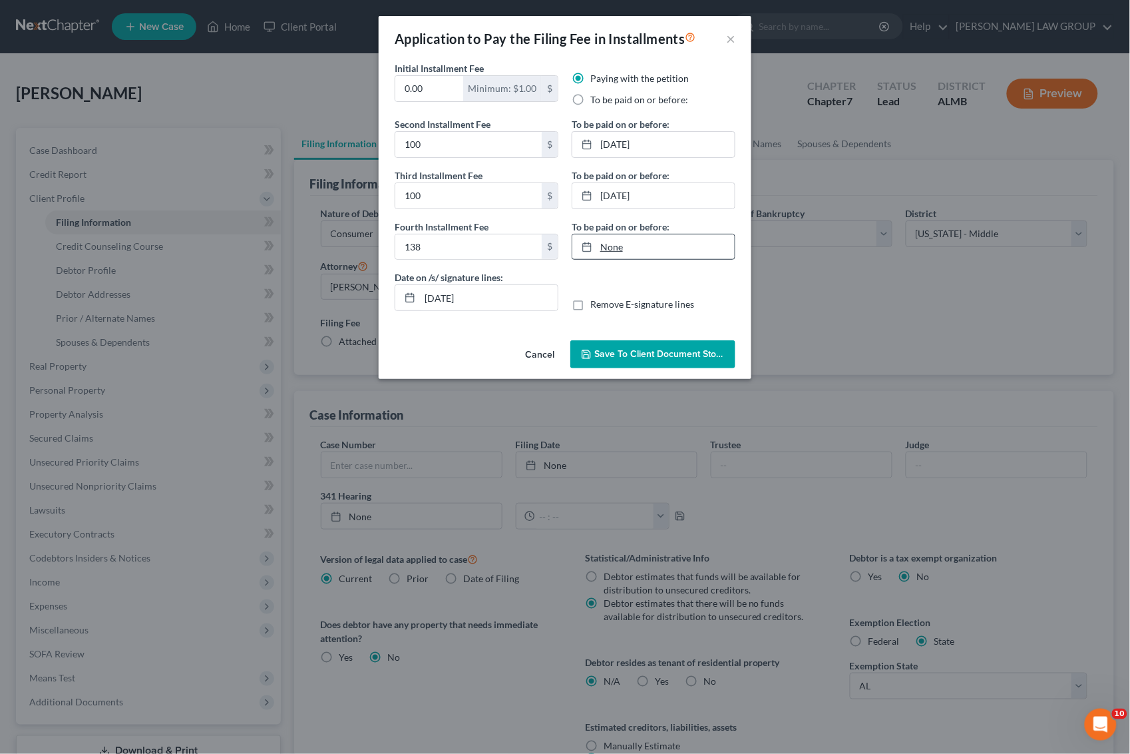
type input "[DATE]"
click at [698, 248] on link "None" at bounding box center [654, 246] width 162 height 25
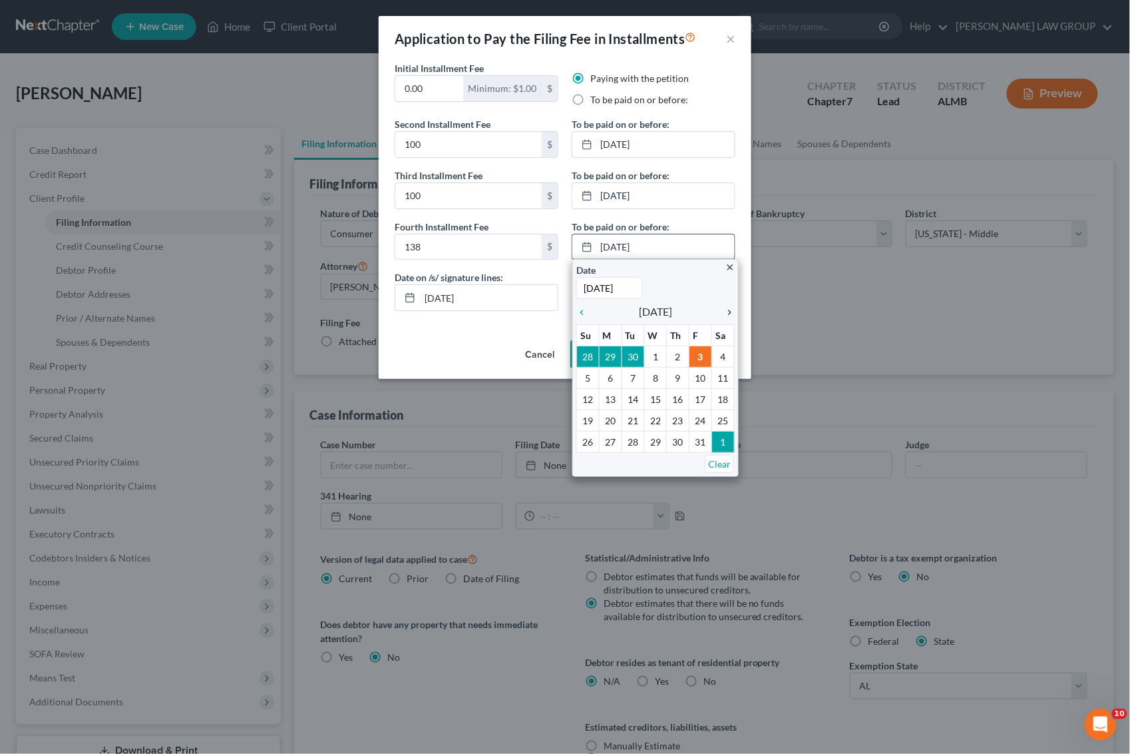
click at [726, 310] on icon "chevron_right" at bounding box center [726, 312] width 17 height 11
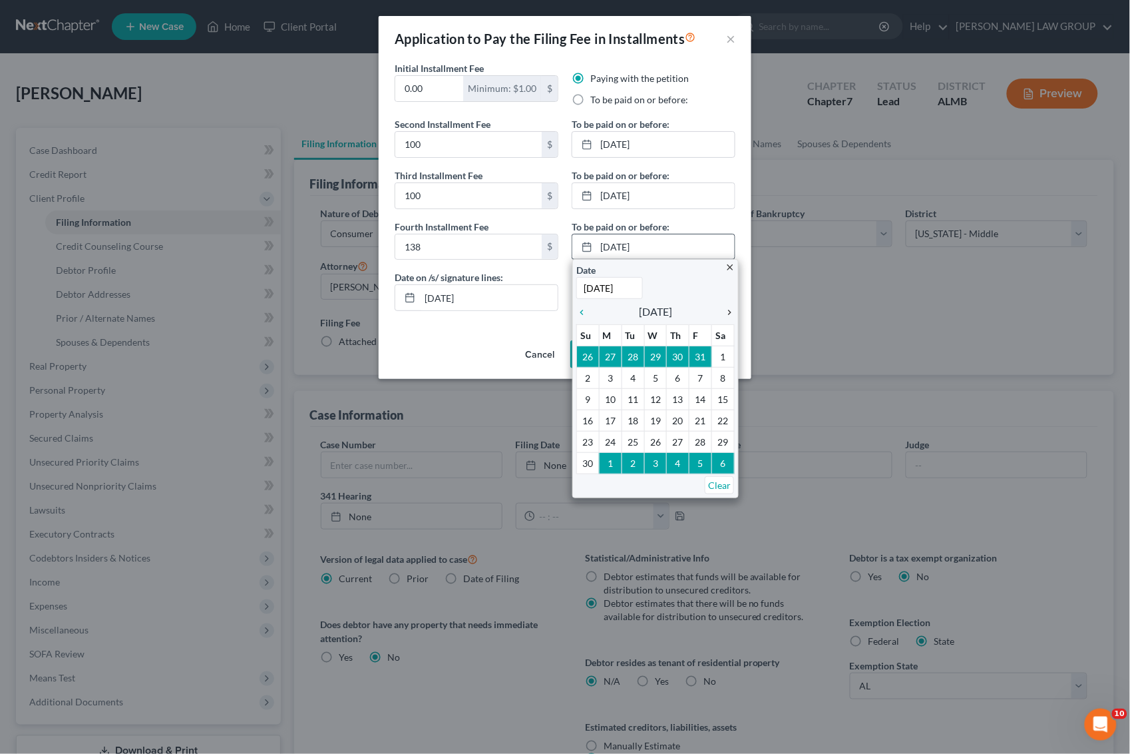
click at [726, 310] on icon "chevron_right" at bounding box center [726, 312] width 17 height 11
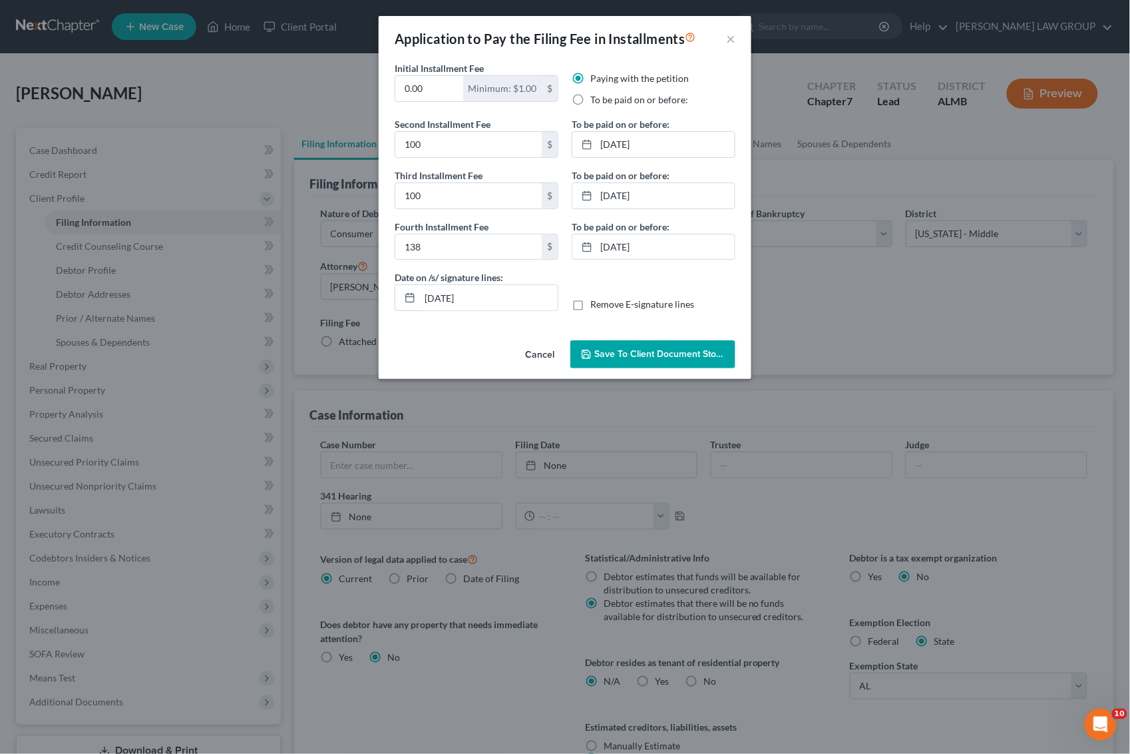
click at [632, 353] on span "Save to Client Document Storage" at bounding box center [664, 353] width 141 height 11
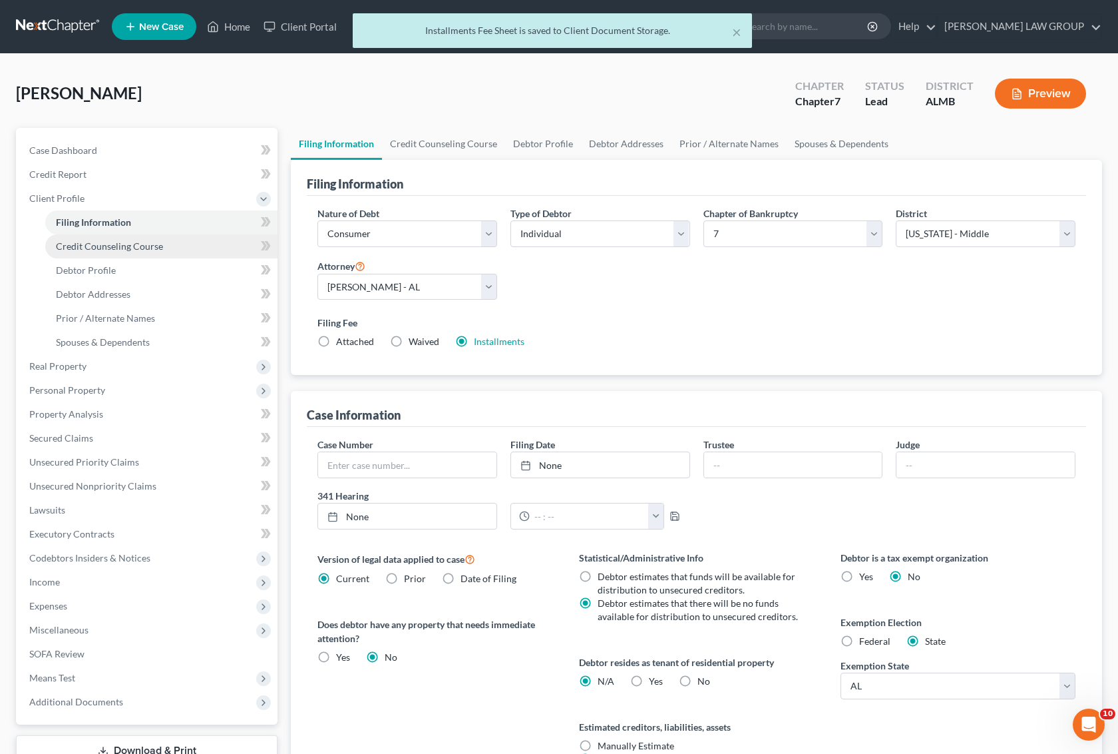
click at [127, 248] on span "Credit Counseling Course" at bounding box center [109, 245] width 107 height 11
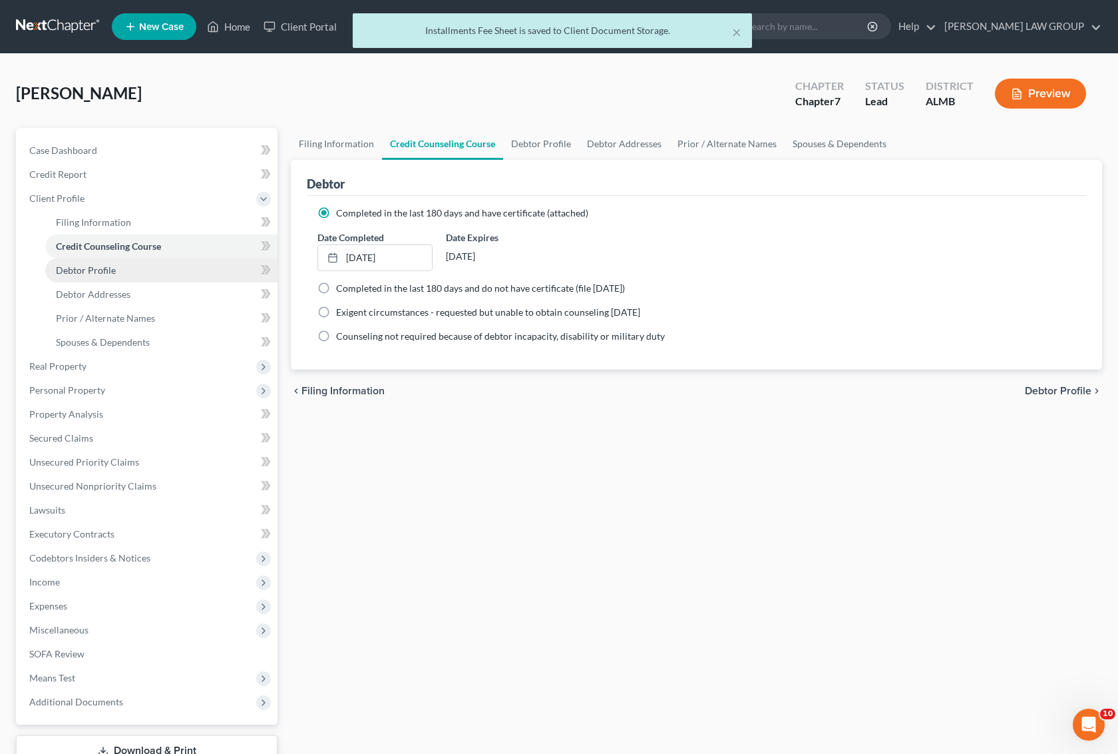
click at [123, 267] on link "Debtor Profile" at bounding box center [161, 270] width 232 height 24
select select "3"
select select "0"
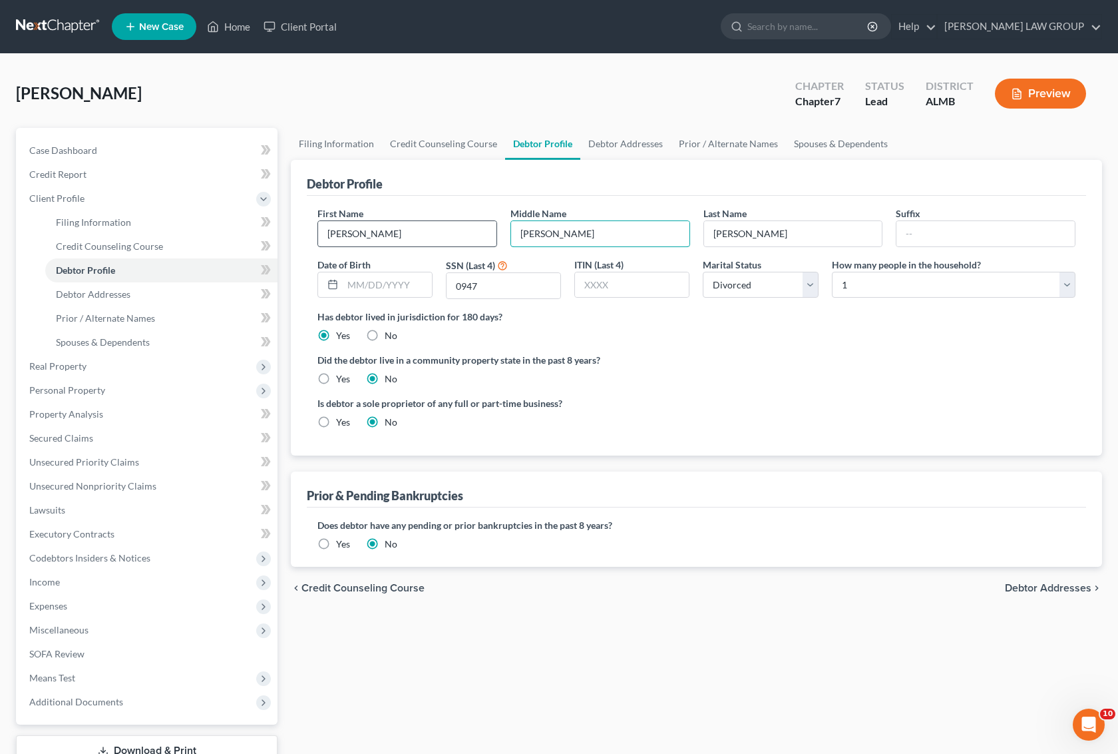
drag, startPoint x: 573, startPoint y: 235, endPoint x: 437, endPoint y: 236, distance: 135.1
click at [437, 236] on div "First Name [PERSON_NAME] Middle Name [PERSON_NAME] Last Name [PERSON_NAME] Suff…" at bounding box center [697, 257] width 772 height 103
click at [100, 322] on span "Prior / Alternate Names" at bounding box center [105, 317] width 99 height 11
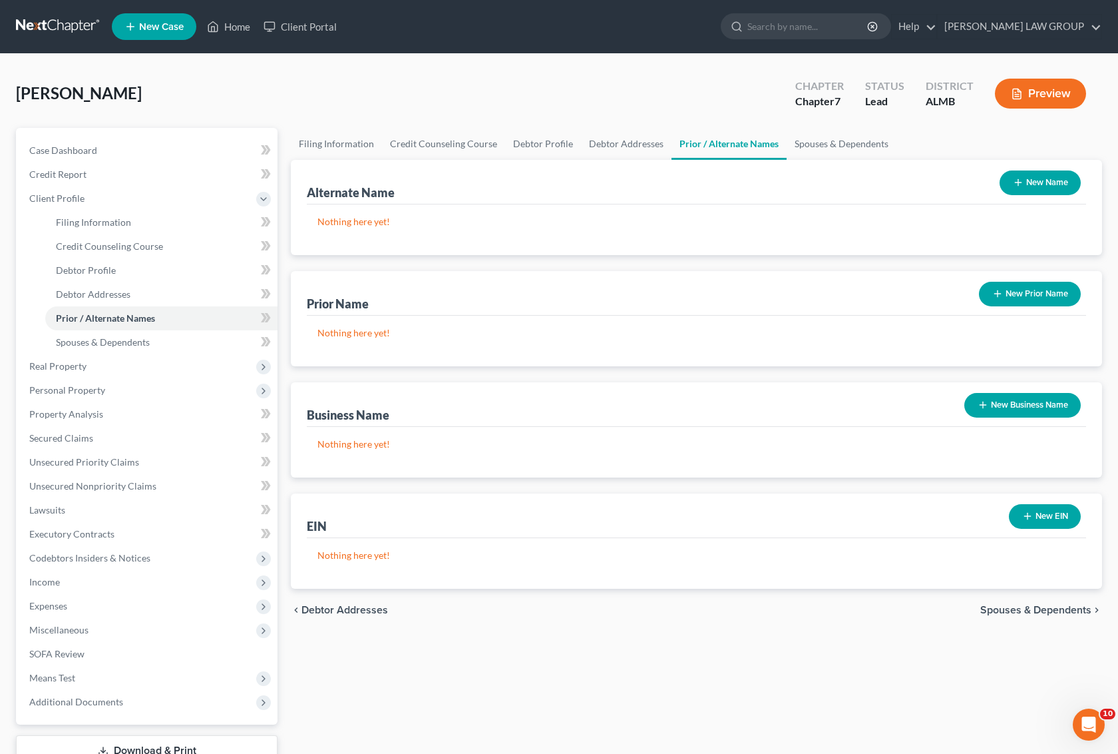
click at [1058, 184] on button "New Name" at bounding box center [1040, 182] width 81 height 25
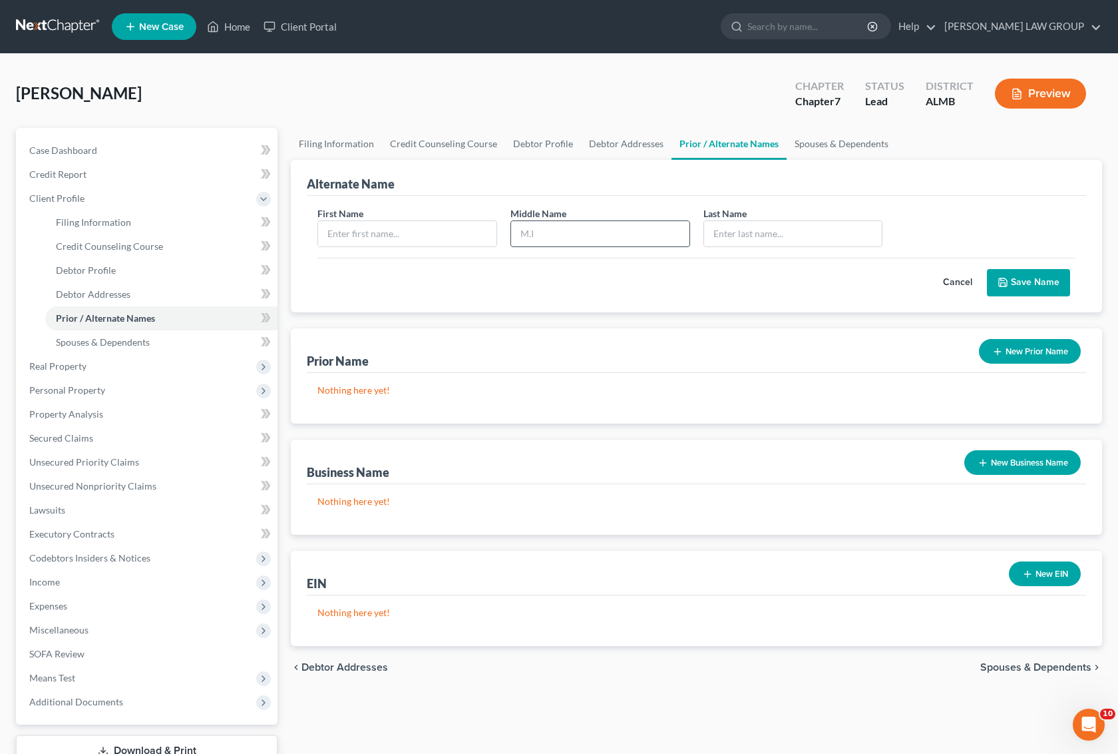
click at [590, 230] on input "text" at bounding box center [600, 233] width 178 height 25
paste input "[PERSON_NAME]"
type input "[PERSON_NAME]"
click at [387, 230] on input "text" at bounding box center [407, 233] width 178 height 25
type input "[PERSON_NAME]"
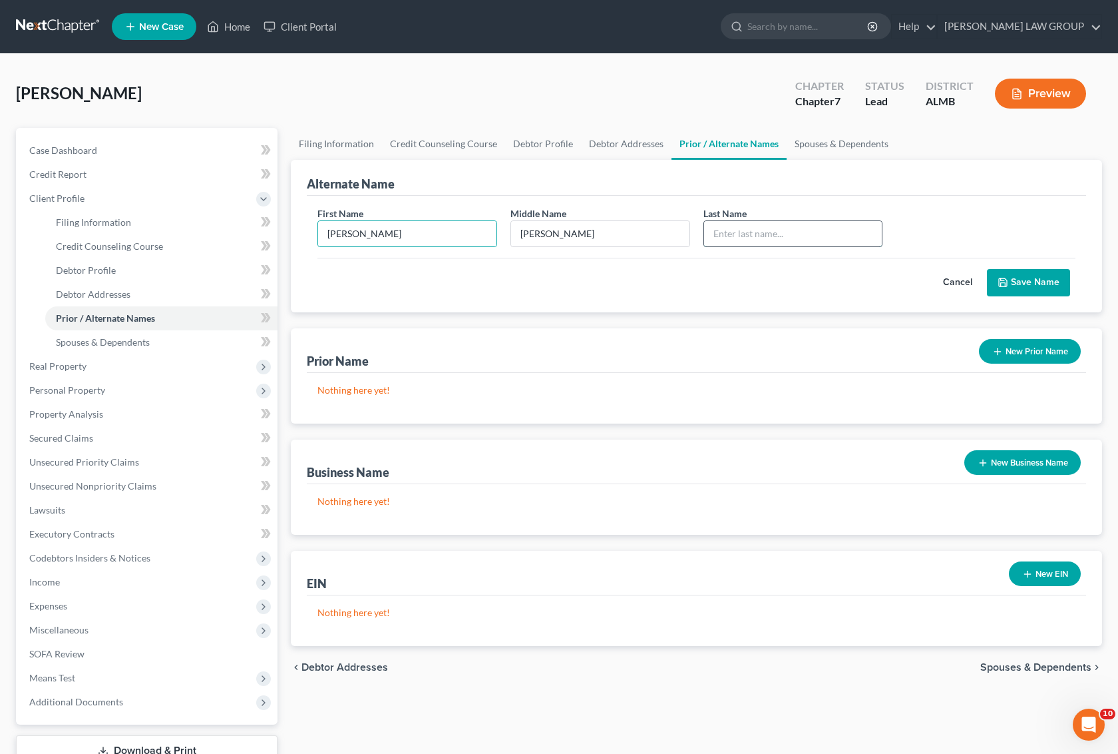
click at [780, 228] on input "text" at bounding box center [793, 233] width 178 height 25
type input "[PERSON_NAME]"
click at [1030, 278] on button "Save Name" at bounding box center [1028, 283] width 83 height 28
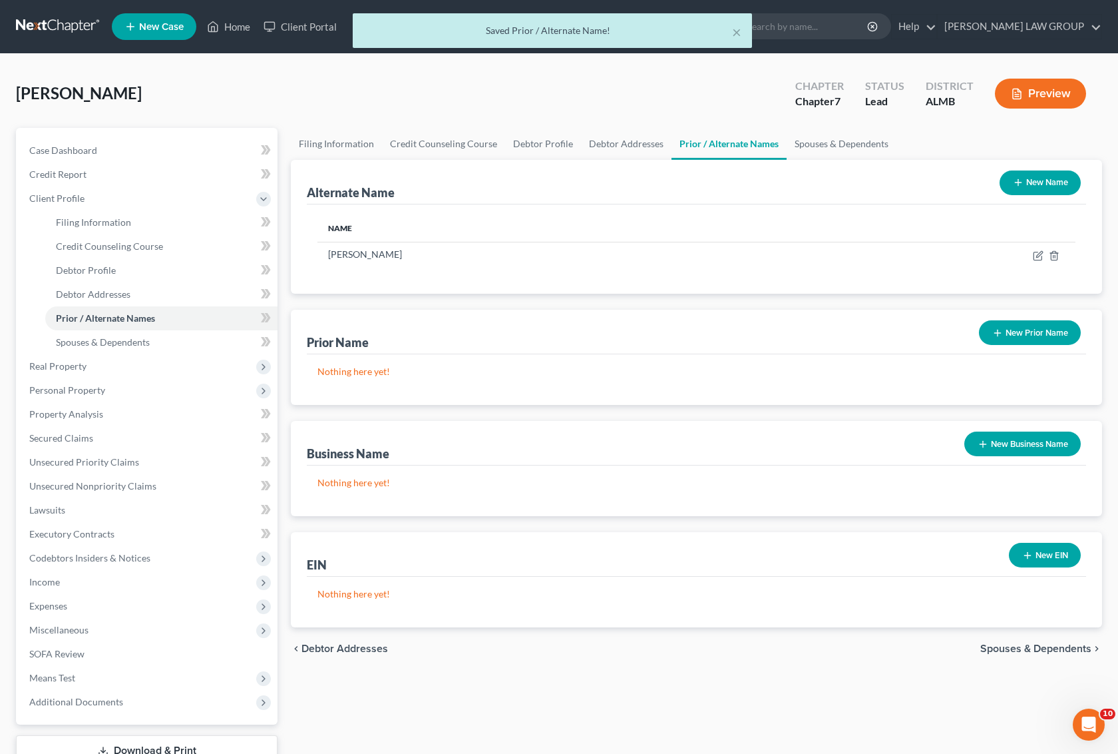
click at [1041, 178] on button "New Name" at bounding box center [1040, 182] width 81 height 25
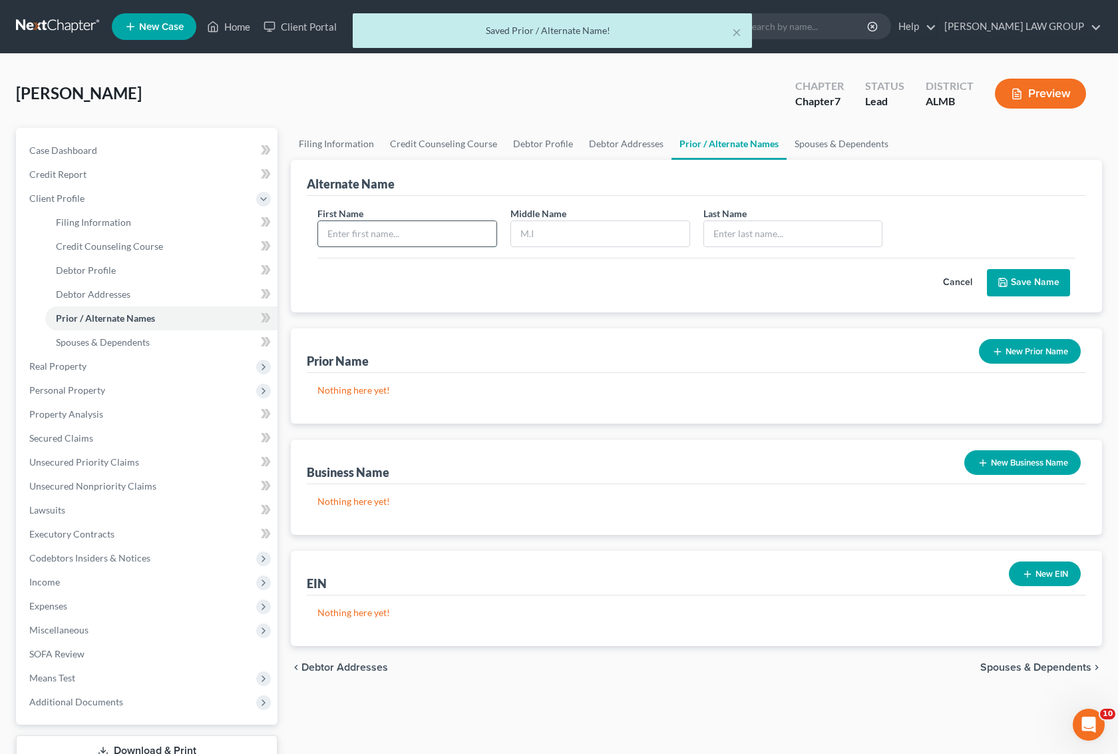
click at [463, 228] on input "text" at bounding box center [407, 233] width 178 height 25
type input "[PERSON_NAME]"
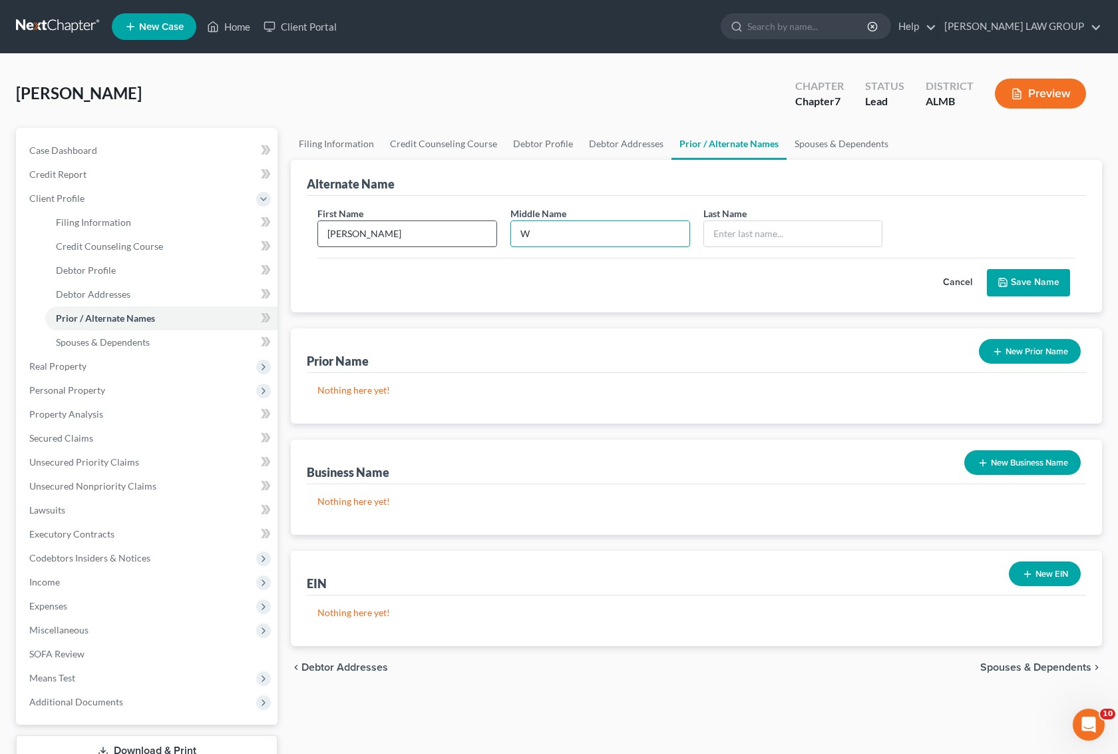
type input "W"
type input "[PERSON_NAME]"
click at [1021, 284] on button "Save Name" at bounding box center [1028, 283] width 83 height 28
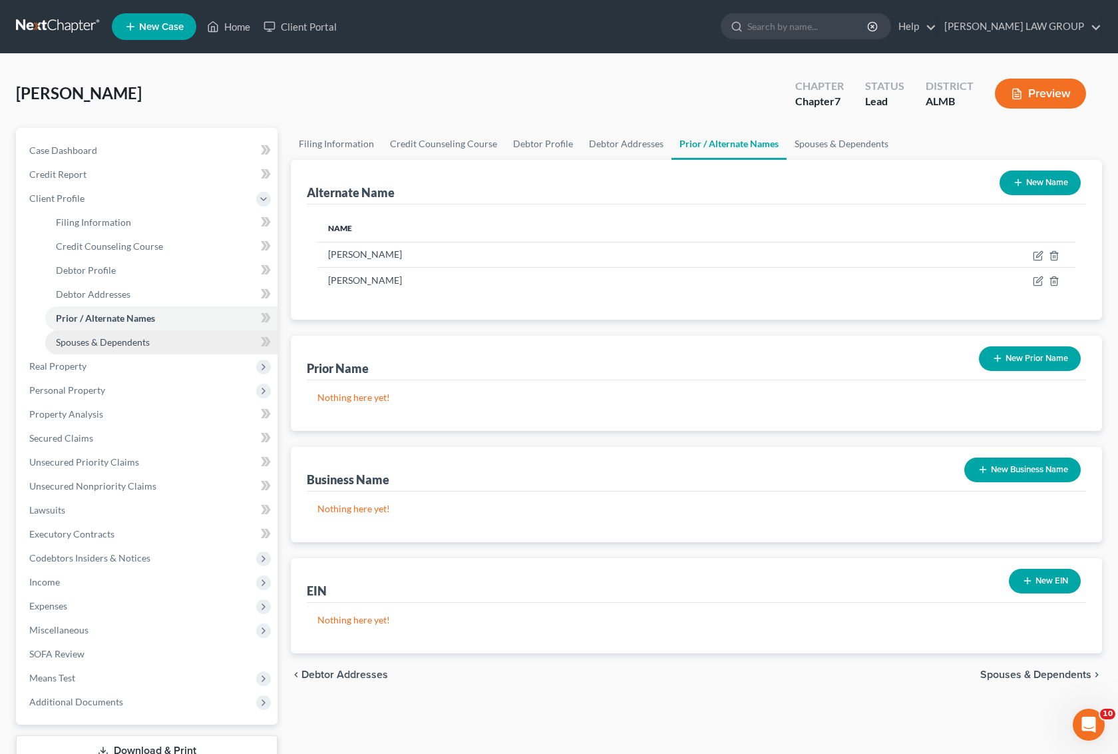
click at [118, 343] on span "Spouses & Dependents" at bounding box center [103, 341] width 94 height 11
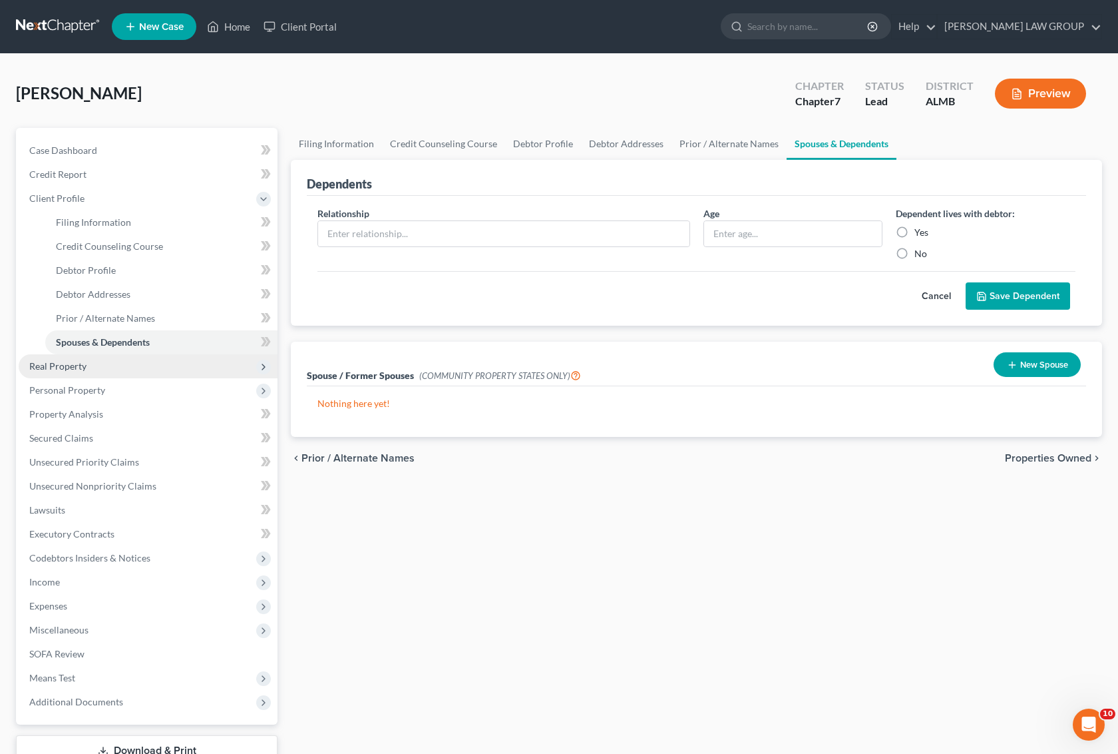
click at [87, 363] on span "Real Property" at bounding box center [148, 366] width 259 height 24
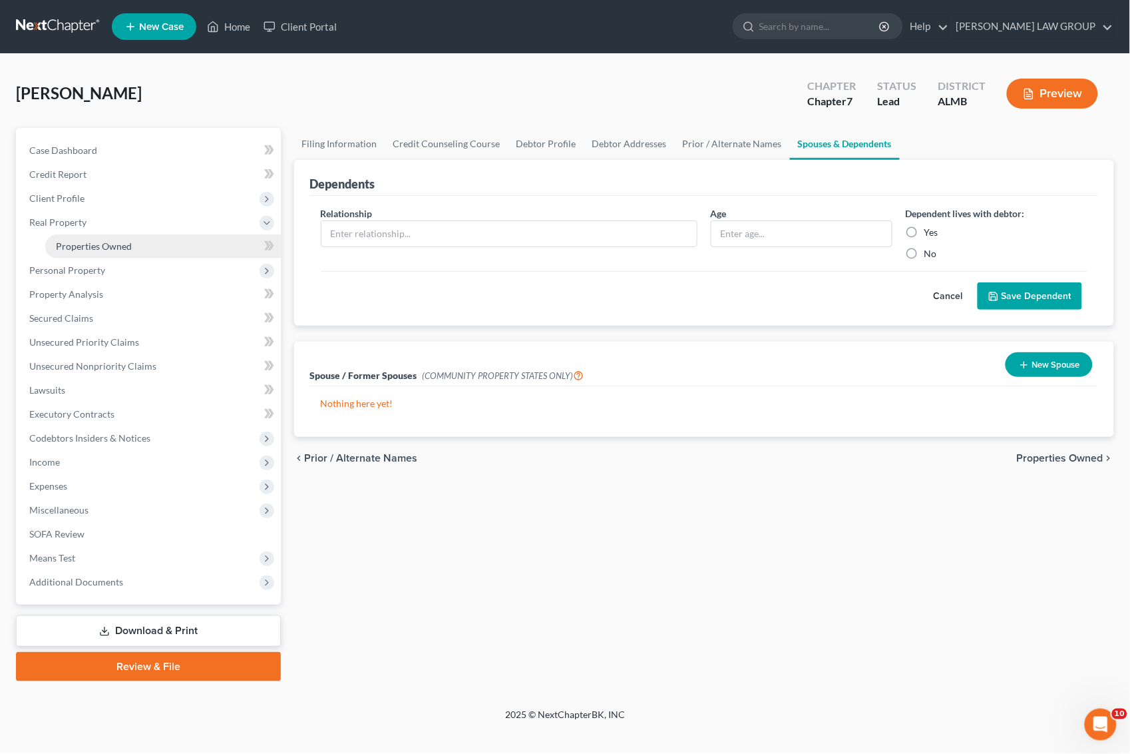
click at [88, 248] on span "Properties Owned" at bounding box center [94, 245] width 76 height 11
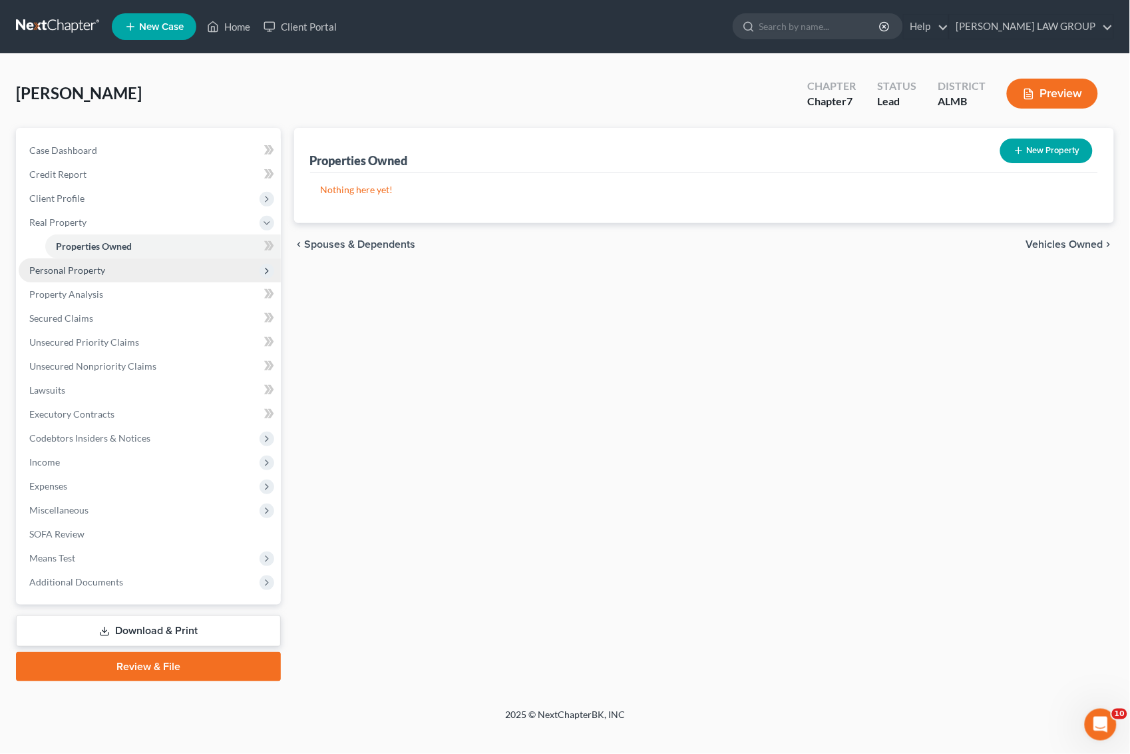
click at [77, 264] on span "Personal Property" at bounding box center [67, 269] width 76 height 11
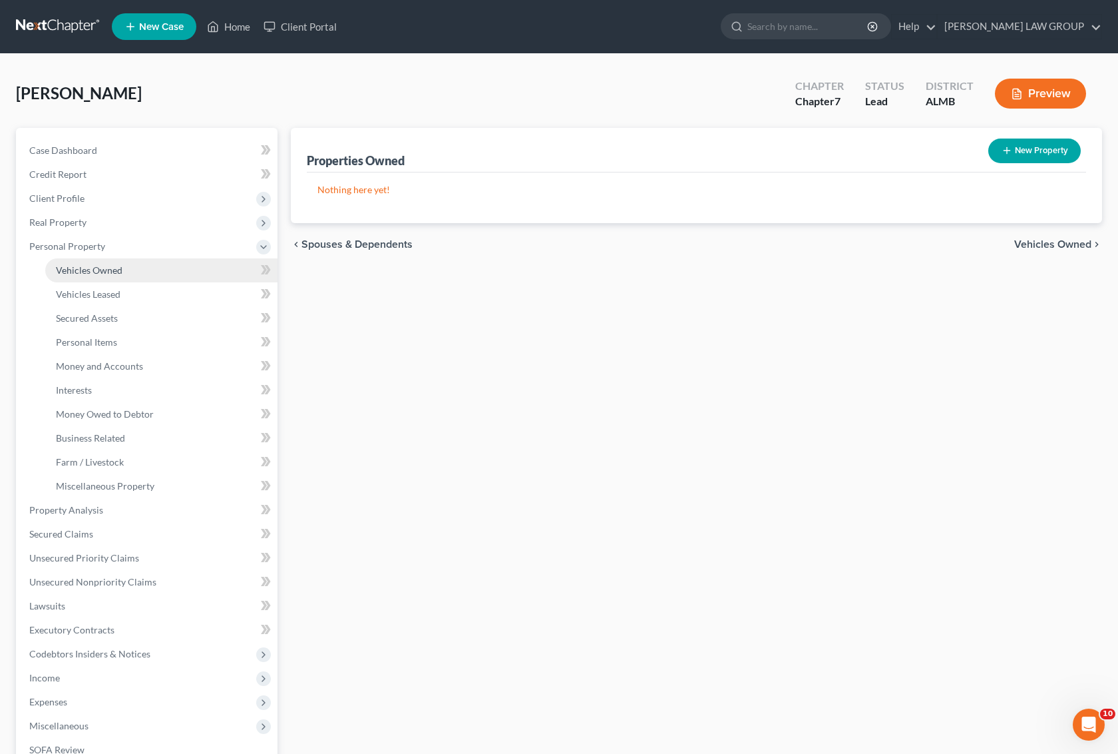
click at [101, 271] on span "Vehicles Owned" at bounding box center [89, 269] width 67 height 11
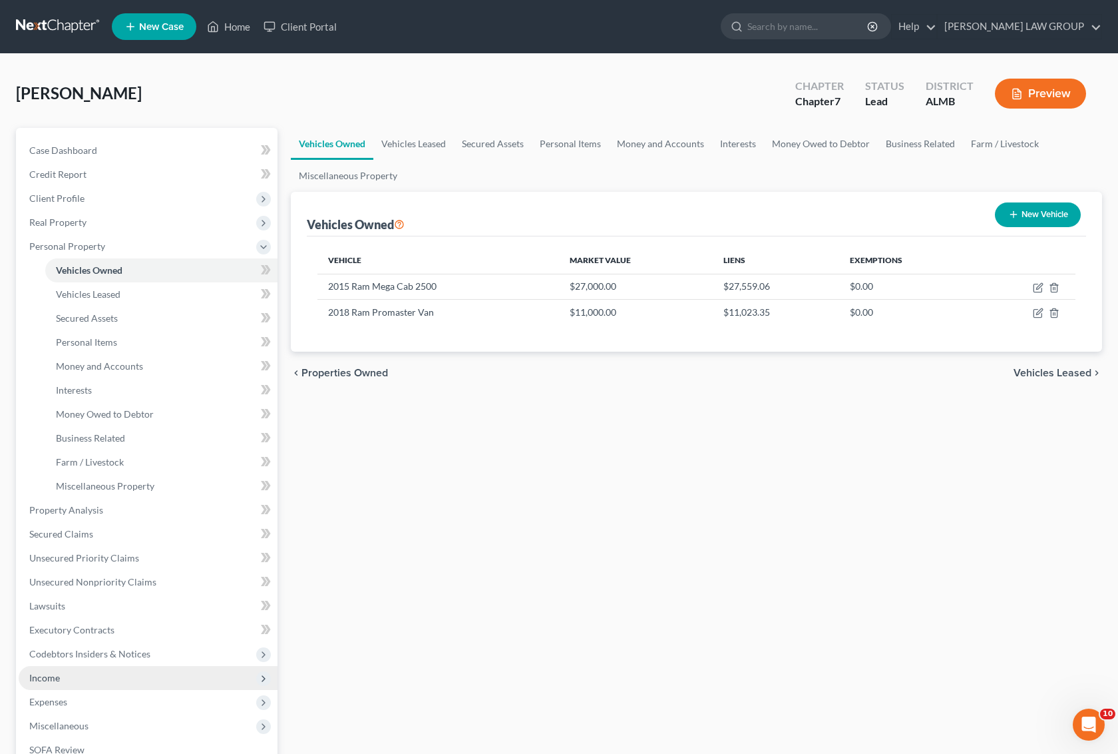
click at [51, 680] on span "Income" at bounding box center [44, 677] width 31 height 11
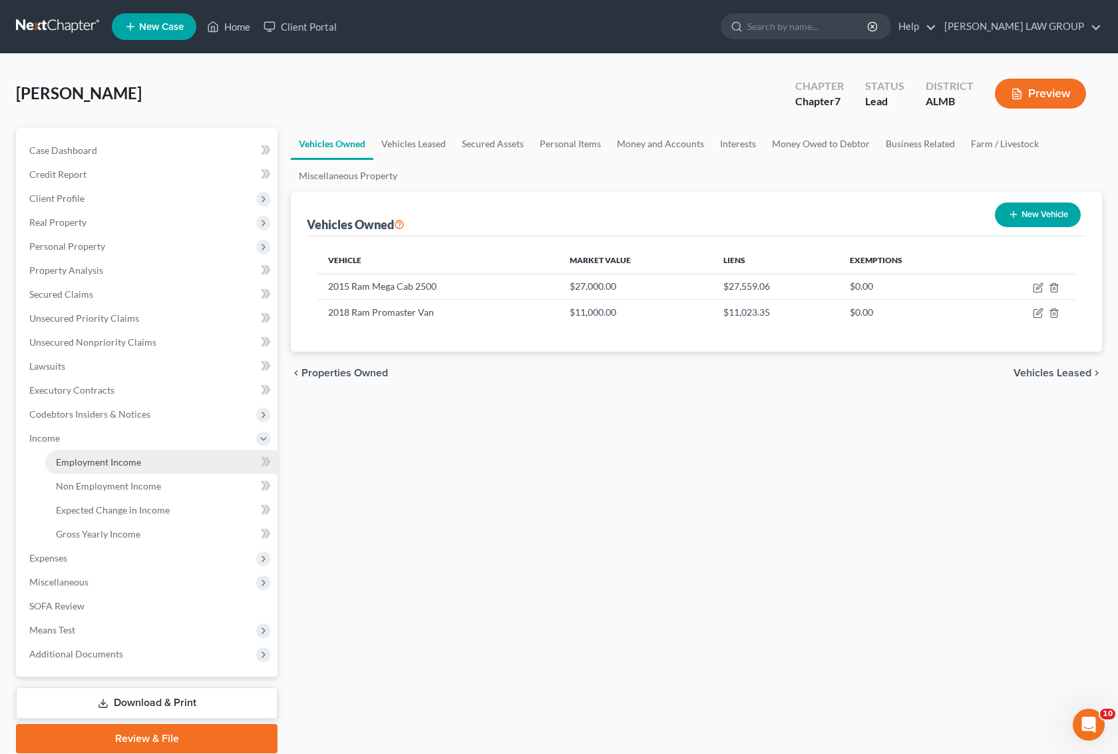
click at [100, 463] on span "Employment Income" at bounding box center [98, 461] width 85 height 11
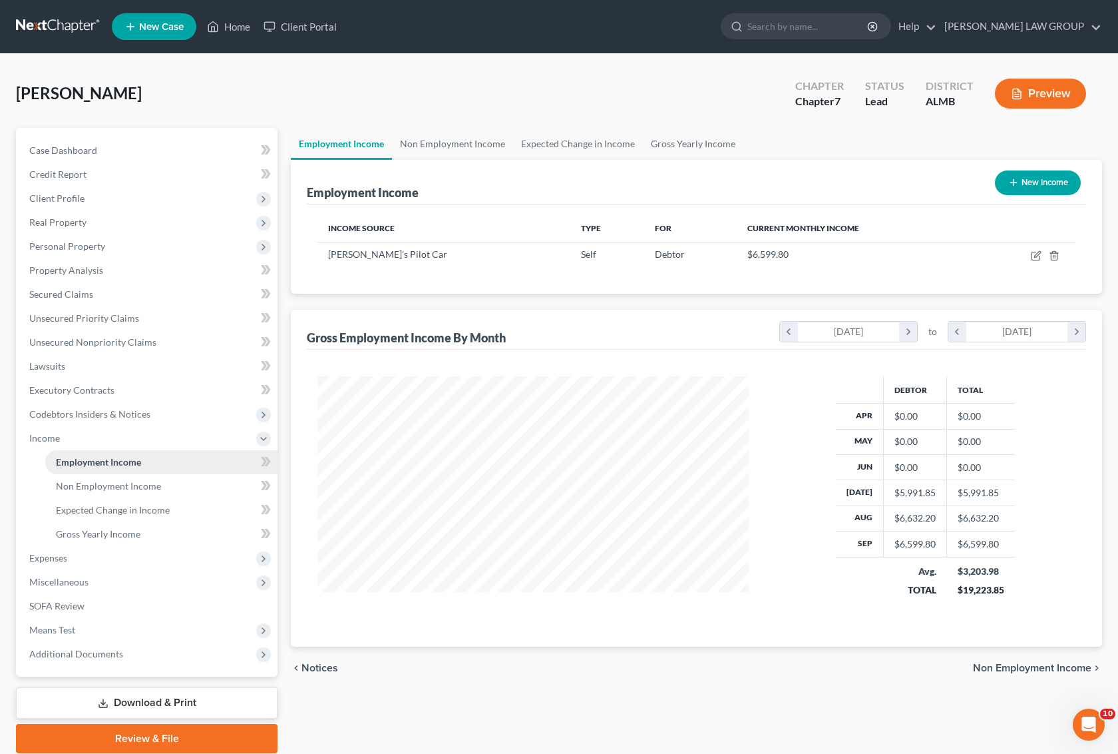
scroll to position [240, 457]
click at [118, 483] on span "Non Employment Income" at bounding box center [108, 485] width 105 height 11
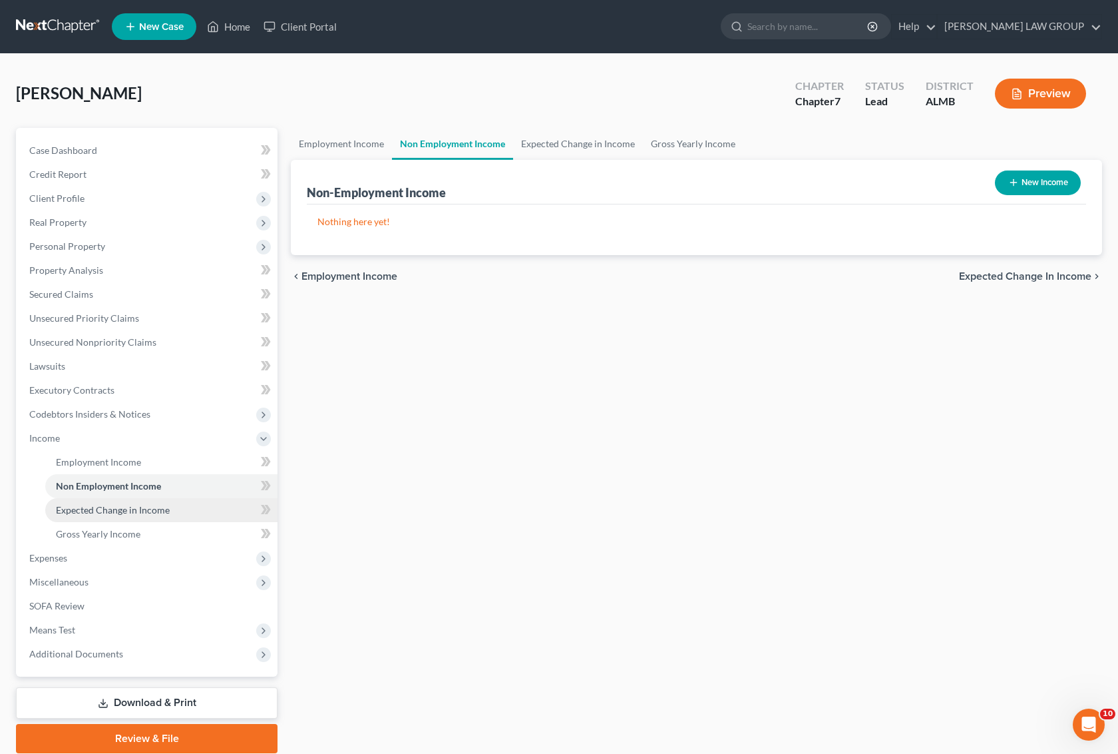
click at [126, 500] on link "Expected Change in Income" at bounding box center [161, 510] width 232 height 24
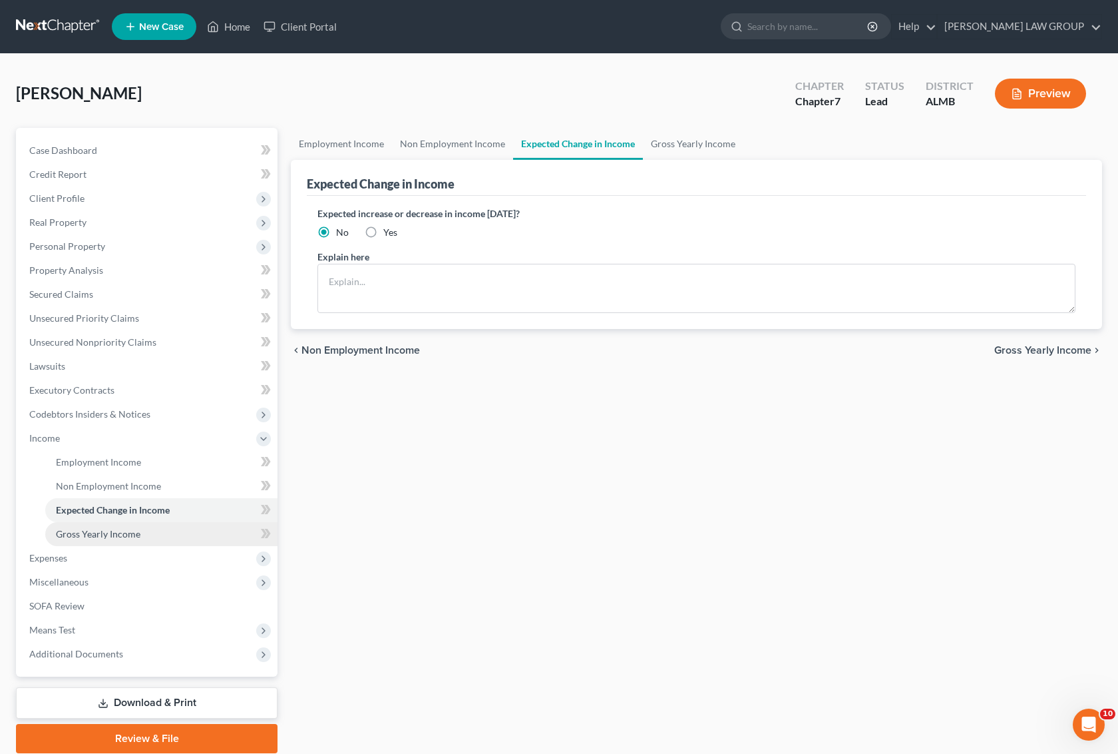
click at [117, 528] on span "Gross Yearly Income" at bounding box center [98, 533] width 85 height 11
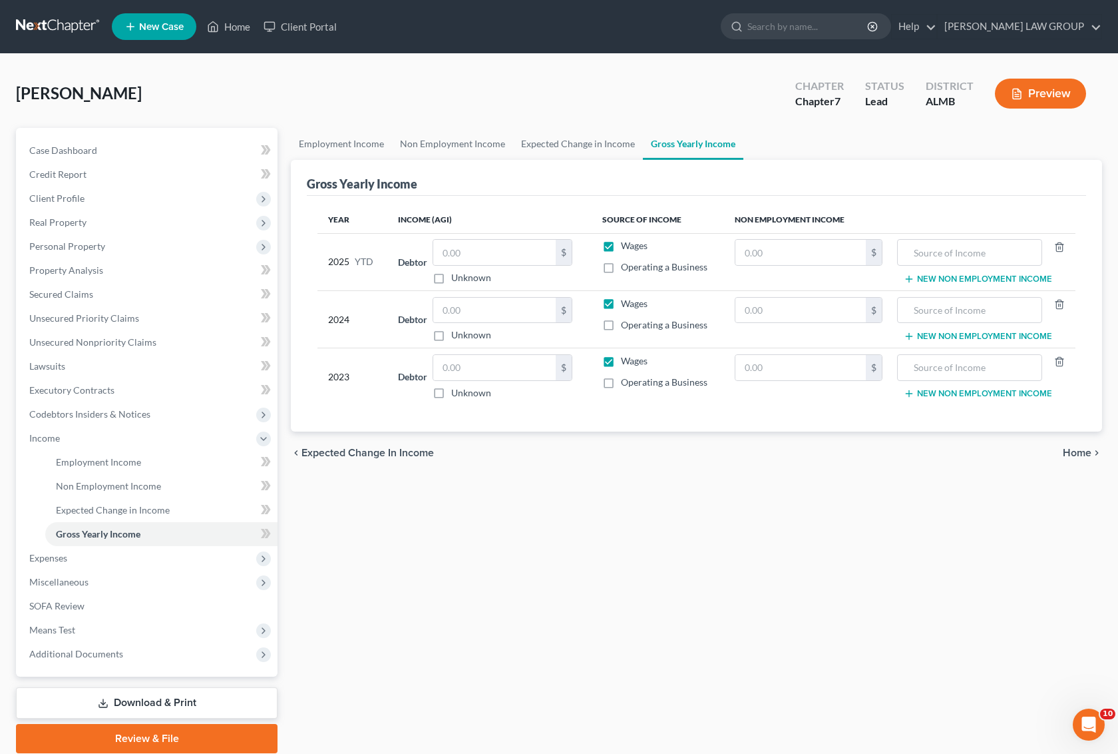
click at [621, 267] on label "Operating a Business" at bounding box center [664, 266] width 87 height 13
click at [626, 267] on input "Operating a Business" at bounding box center [630, 264] width 9 height 9
checkbox input "true"
click at [621, 245] on label "Wages" at bounding box center [634, 245] width 27 height 13
click at [626, 245] on input "Wages" at bounding box center [630, 243] width 9 height 9
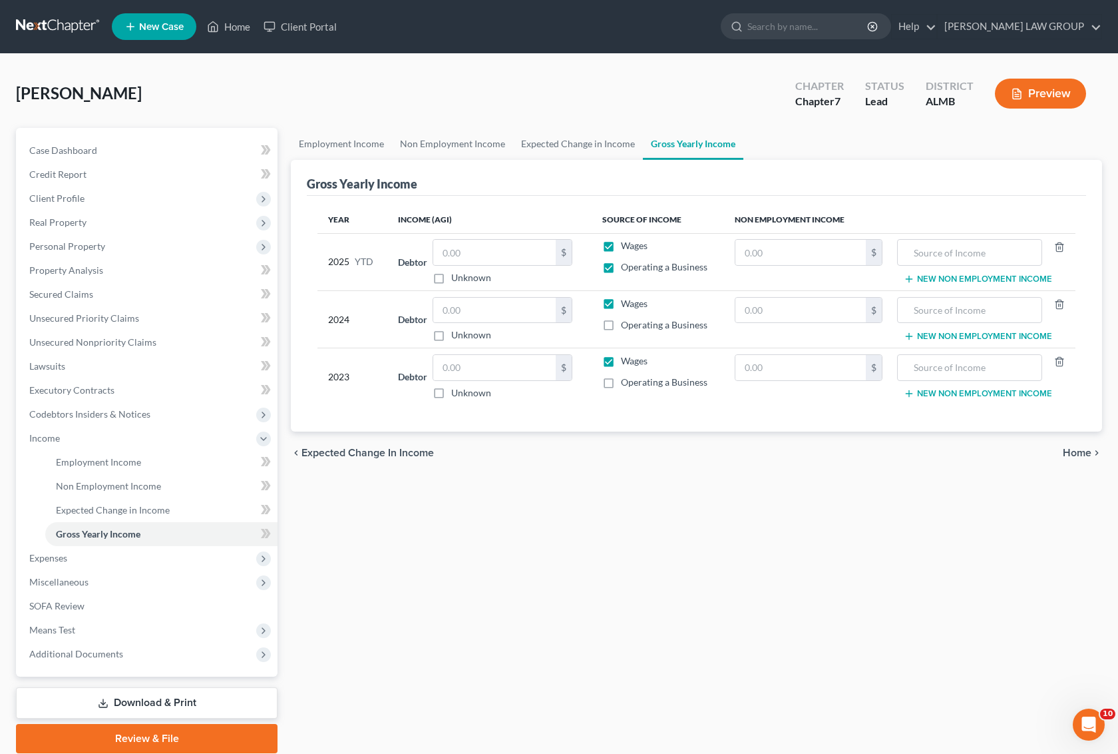
checkbox input "false"
click at [621, 328] on label "Operating a Business" at bounding box center [664, 324] width 87 height 13
click at [626, 327] on input "Operating a Business" at bounding box center [630, 322] width 9 height 9
checkbox input "true"
click at [621, 300] on label "Wages" at bounding box center [634, 303] width 27 height 13
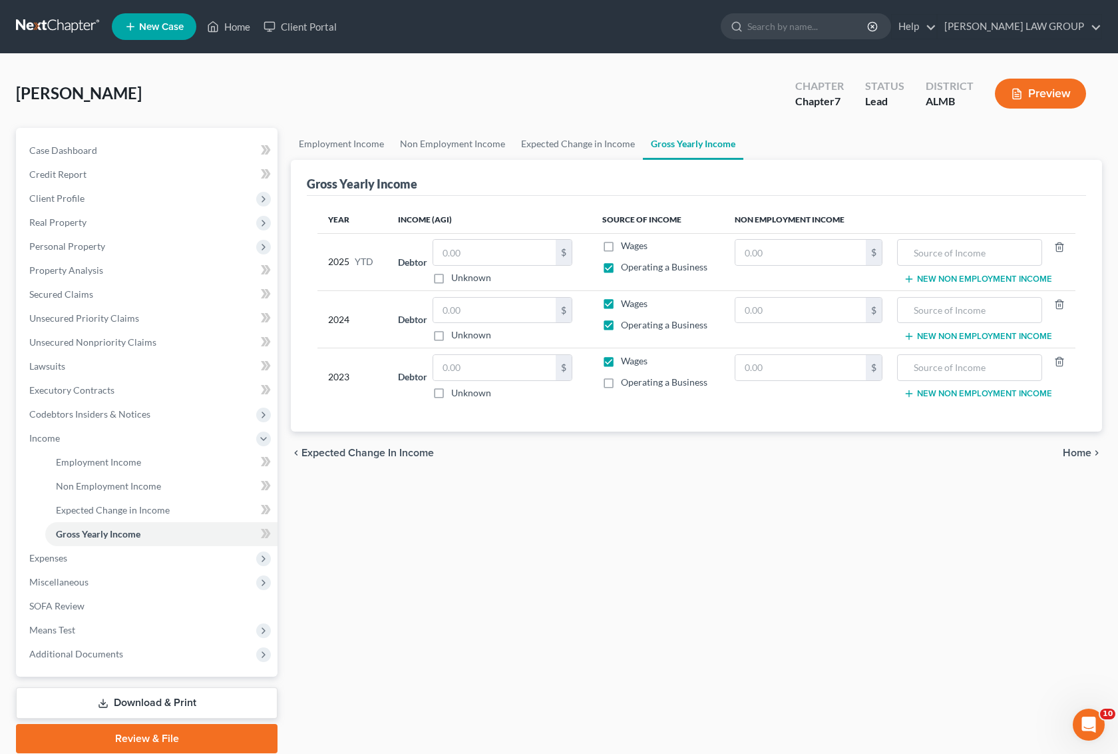
click at [626, 300] on input "Wages" at bounding box center [630, 301] width 9 height 9
checkbox input "false"
click at [621, 383] on label "Operating a Business" at bounding box center [664, 381] width 87 height 13
click at [626, 383] on input "Operating a Business" at bounding box center [630, 379] width 9 height 9
checkbox input "true"
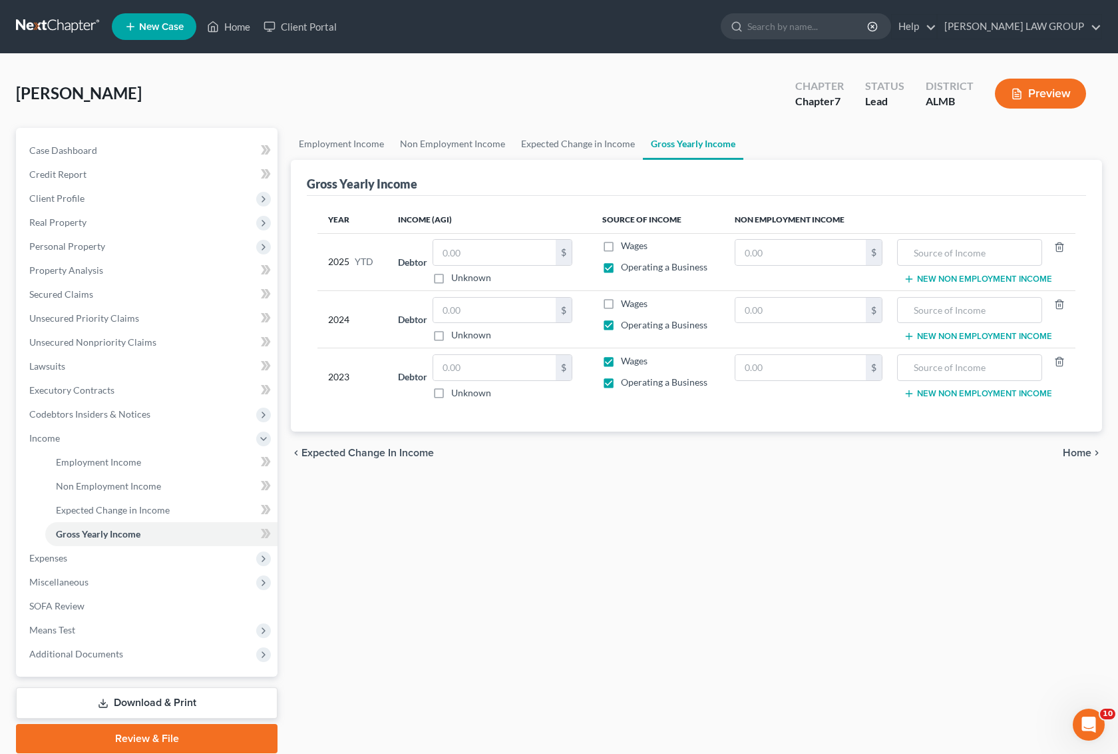
click at [621, 363] on label "Wages" at bounding box center [634, 360] width 27 height 13
click at [626, 363] on input "Wages" at bounding box center [630, 358] width 9 height 9
checkbox input "false"
click at [154, 704] on link "Download & Print" at bounding box center [147, 702] width 262 height 31
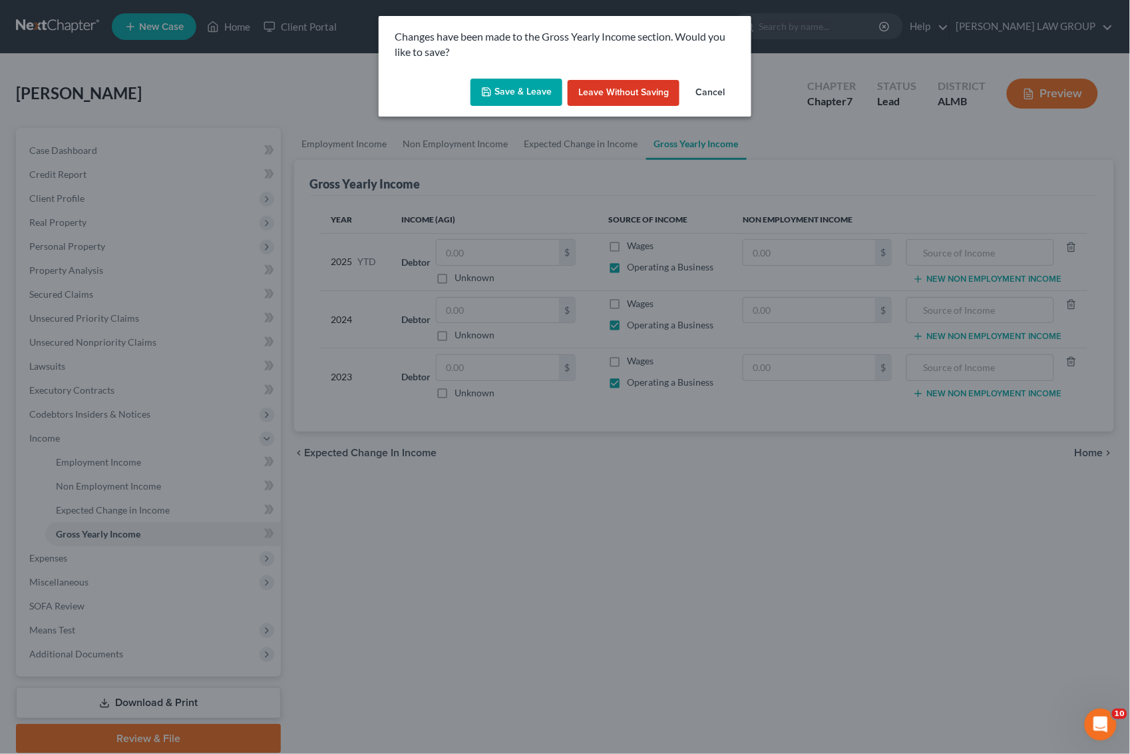
click at [520, 88] on button "Save & Leave" at bounding box center [517, 93] width 92 height 28
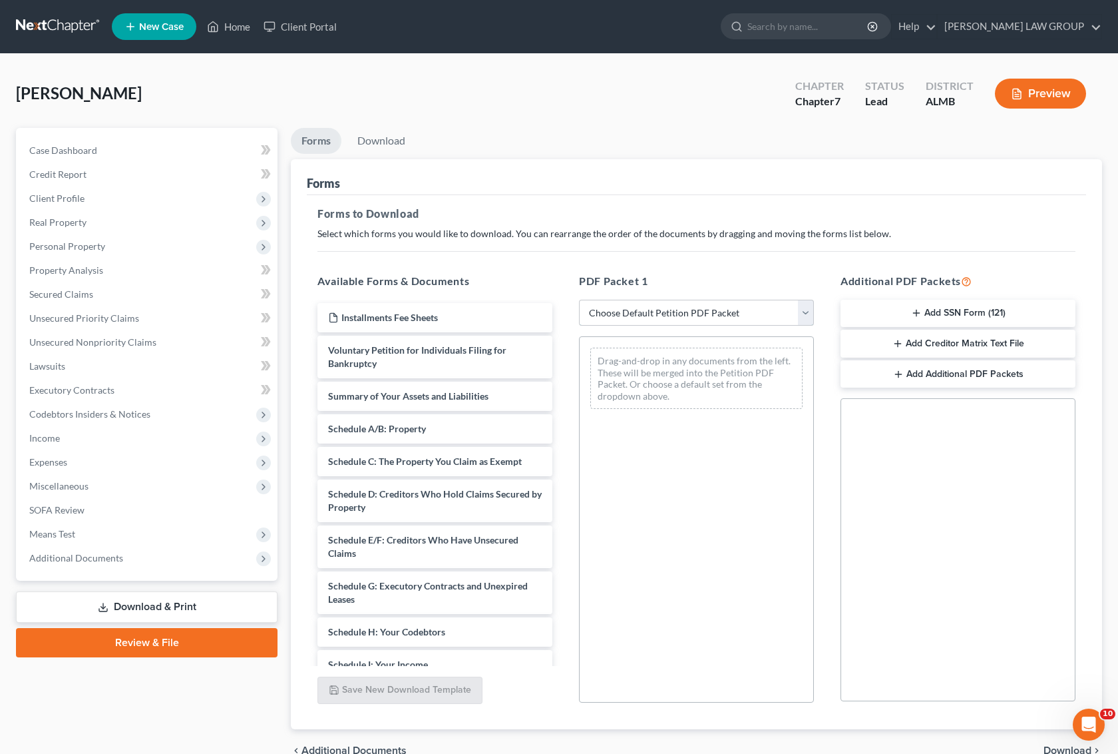
click at [661, 310] on select "Choose Default Petition PDF Packet Complete Bankruptcy Petition (all forms and …" at bounding box center [696, 313] width 235 height 27
select select "0"
click at [579, 300] on select "Choose Default Petition PDF Packet Complete Bankruptcy Petition (all forms and …" at bounding box center [696, 313] width 235 height 27
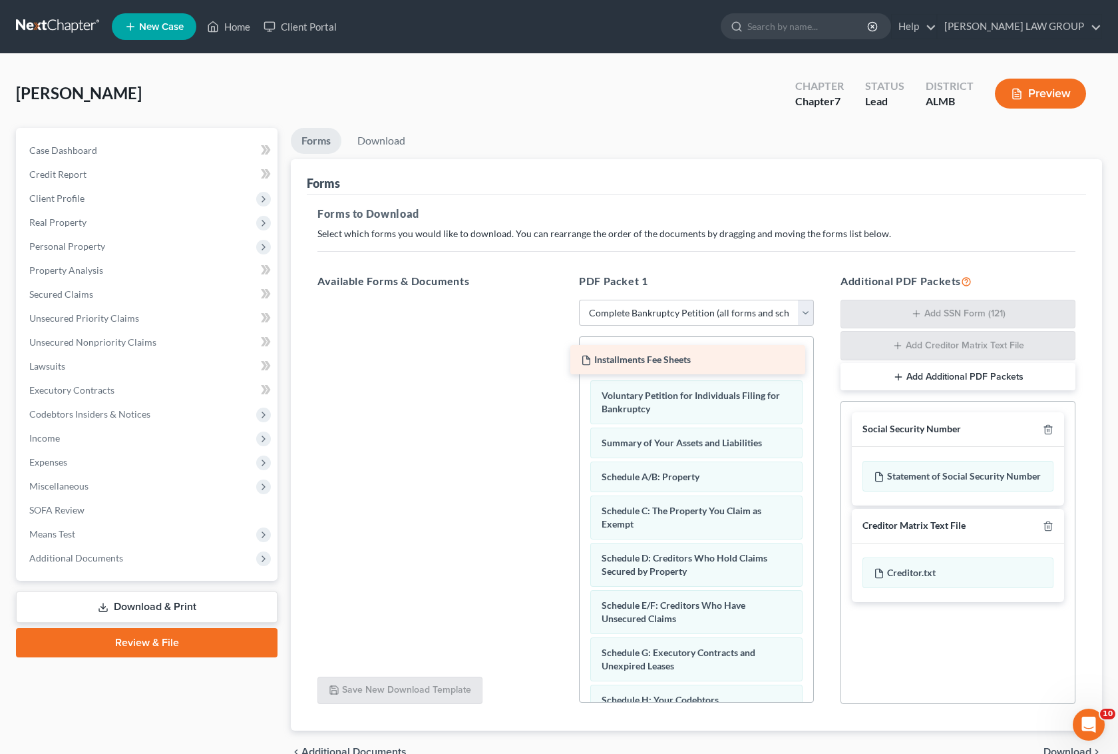
drag, startPoint x: 423, startPoint y: 318, endPoint x: 676, endPoint y: 360, distance: 256.5
click at [563, 300] on div "Installments Fee Sheets Installments Fee Sheets" at bounding box center [435, 300] width 256 height 0
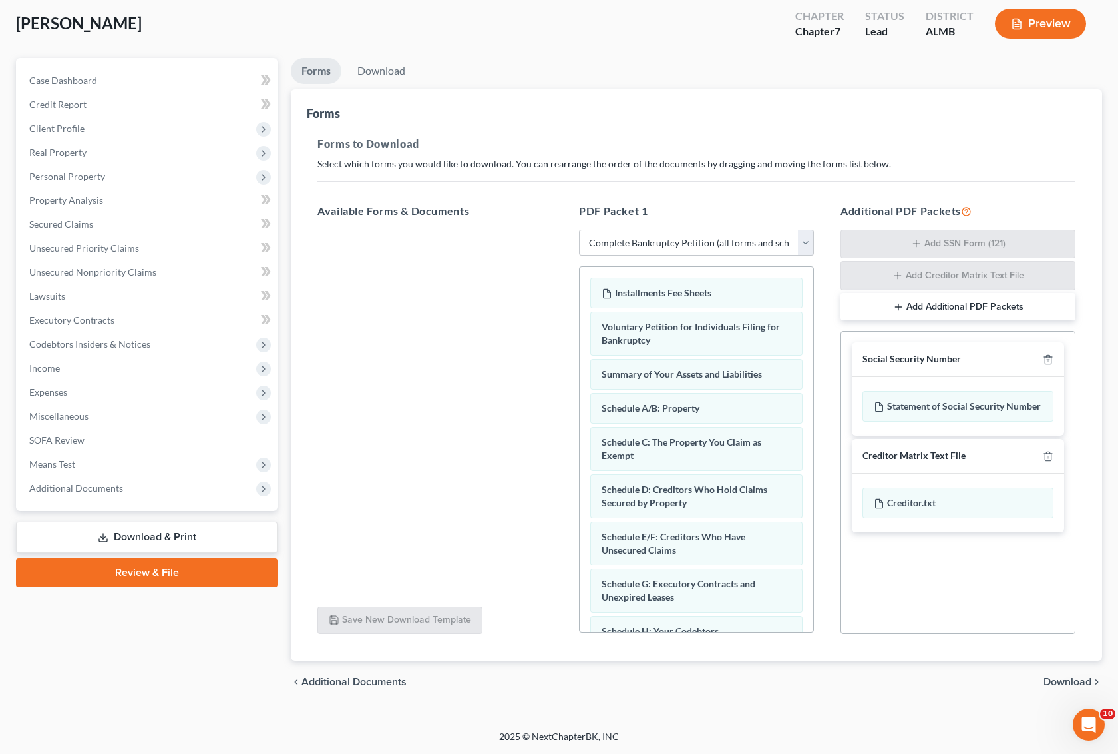
click at [1057, 679] on span "Download" at bounding box center [1068, 681] width 48 height 11
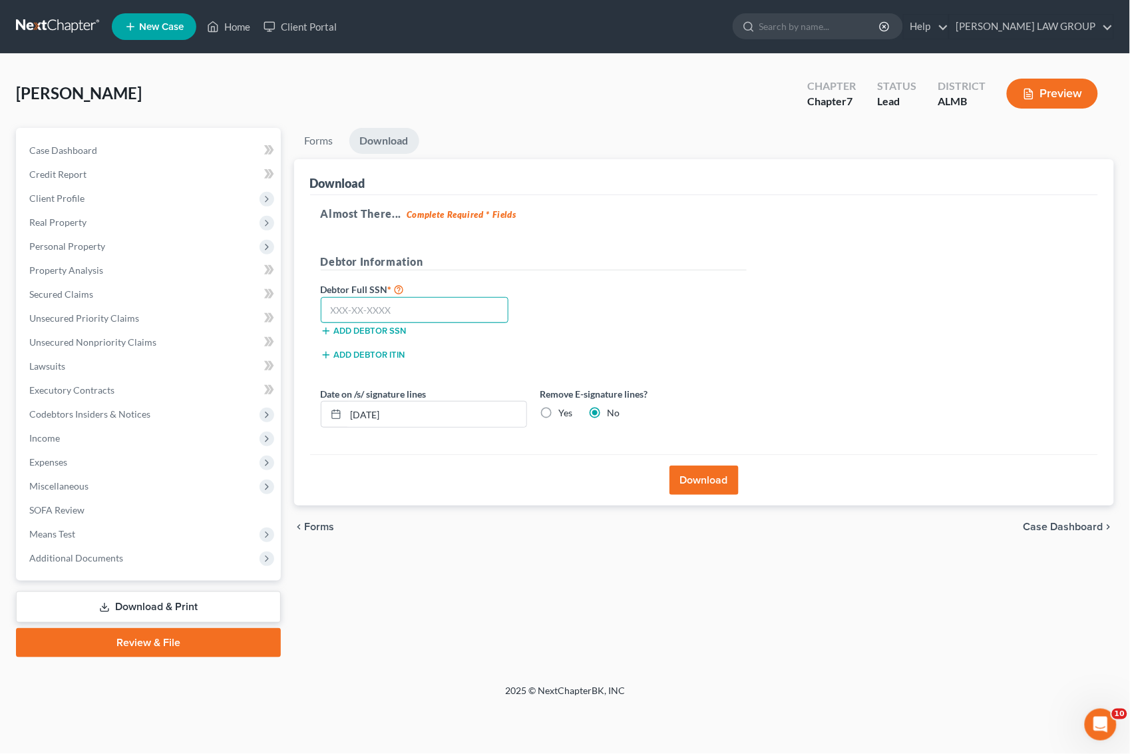
click at [473, 306] on input "text" at bounding box center [415, 310] width 188 height 27
type input "453-82-0947"
drag, startPoint x: 704, startPoint y: 485, endPoint x: 697, endPoint y: 490, distance: 8.5
click at [704, 486] on button "Download" at bounding box center [704, 479] width 69 height 29
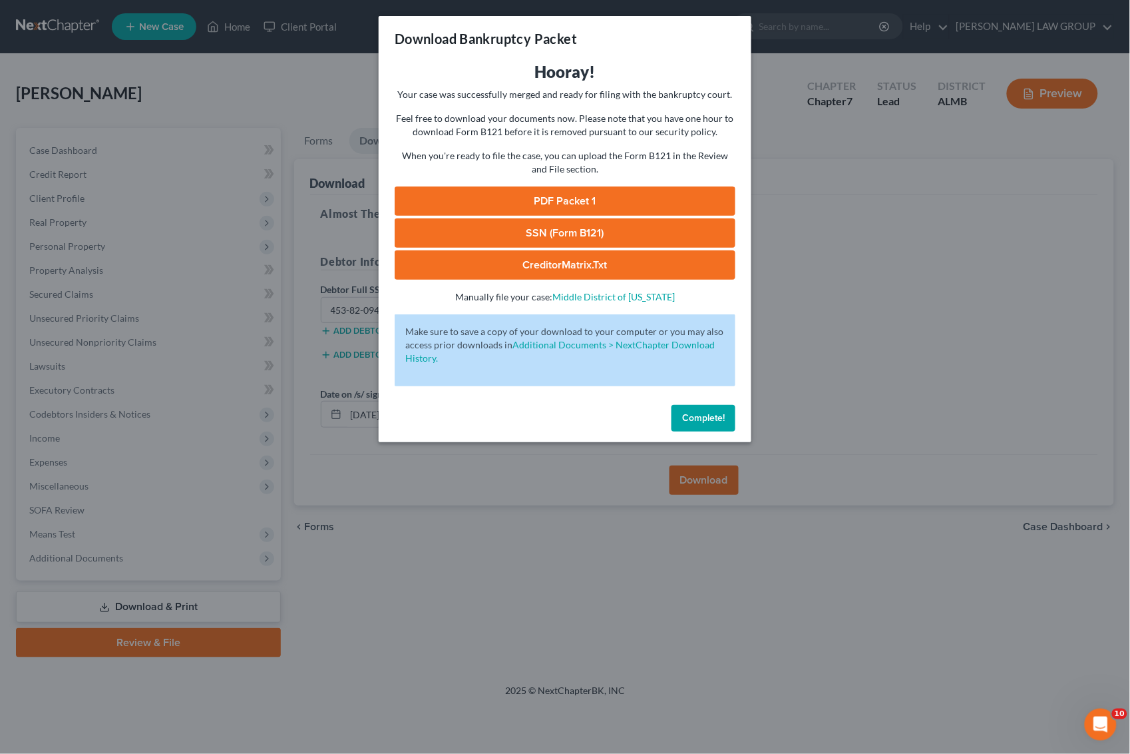
click at [537, 234] on link "SSN (Form B121)" at bounding box center [565, 232] width 341 height 29
click at [598, 197] on link "PDF Packet 1" at bounding box center [565, 200] width 341 height 29
click at [914, 366] on div "Download Bankruptcy Packet Hooray! Your case was successfully merged and ready …" at bounding box center [565, 377] width 1130 height 754
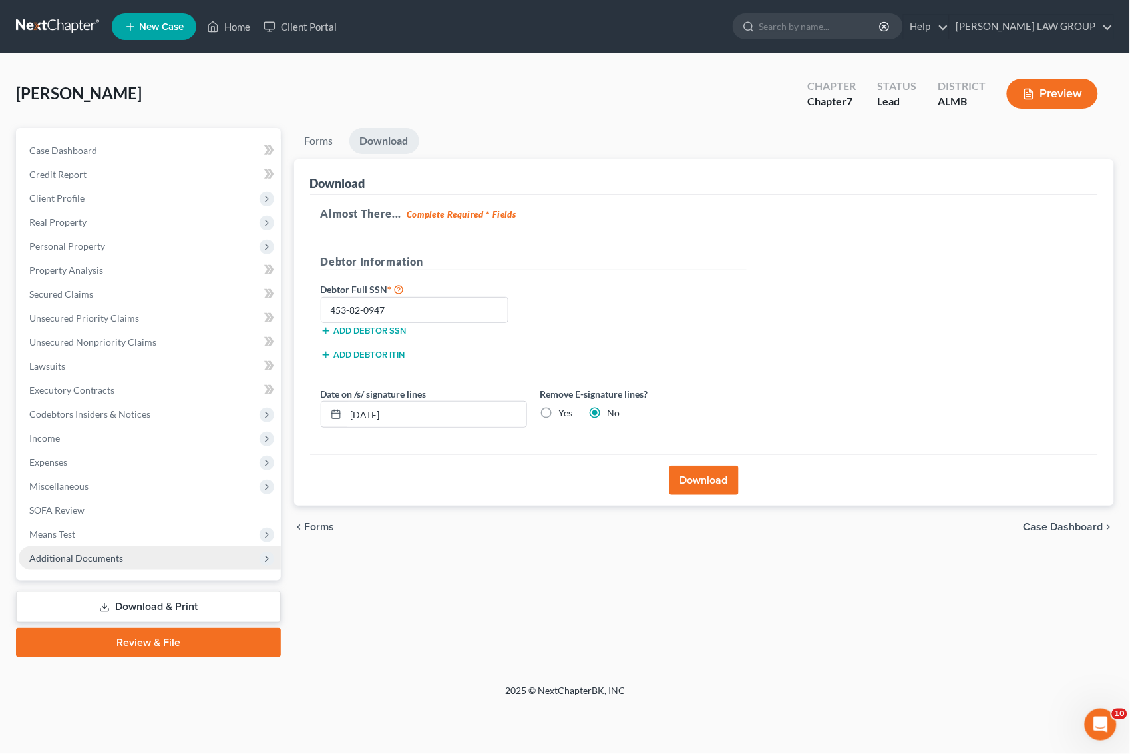
click at [78, 555] on span "Additional Documents" at bounding box center [76, 557] width 94 height 11
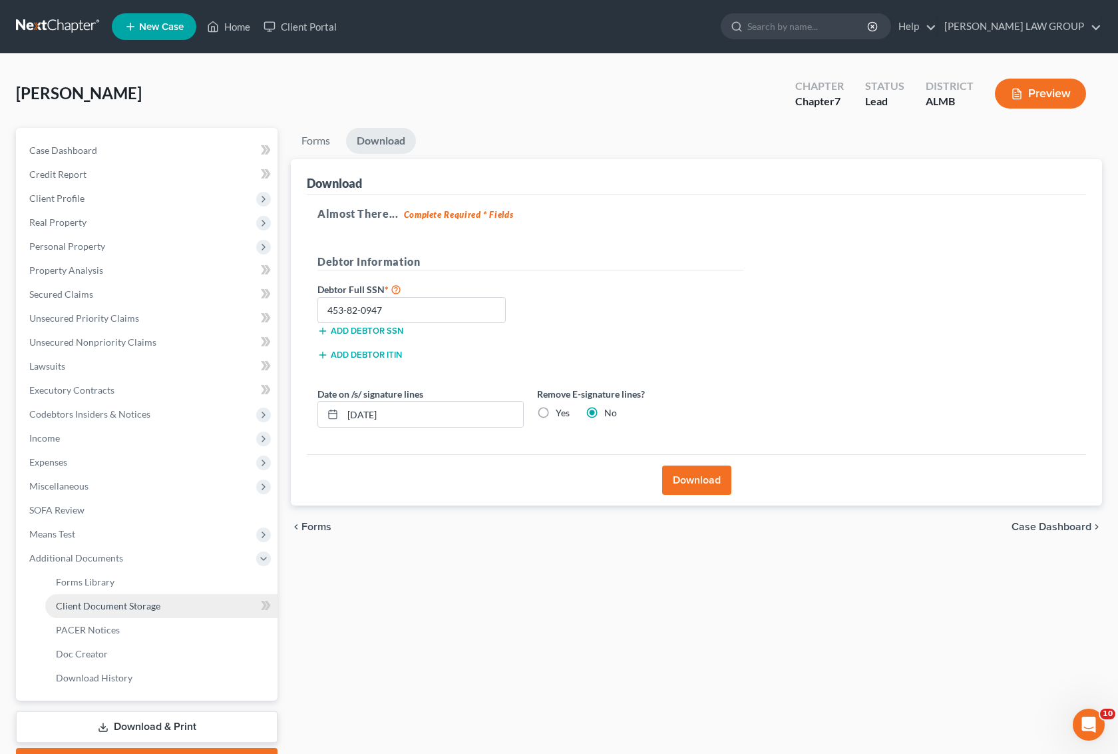
click at [135, 606] on span "Client Document Storage" at bounding box center [108, 605] width 105 height 11
